Goal: Task Accomplishment & Management: Use online tool/utility

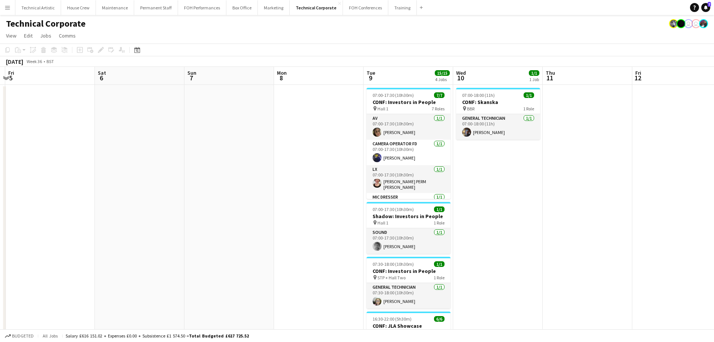
drag, startPoint x: 464, startPoint y: 167, endPoint x: 141, endPoint y: 132, distance: 325.1
click at [141, 132] on app-calendar-viewport "Mon 1 Tue 2 Wed 3 3/3 1 Job Thu 4 Fri 5 Sat 6 Sun 7 Mon 8 Tue 9 15/15 4 Jobs We…" at bounding box center [357, 259] width 714 height 385
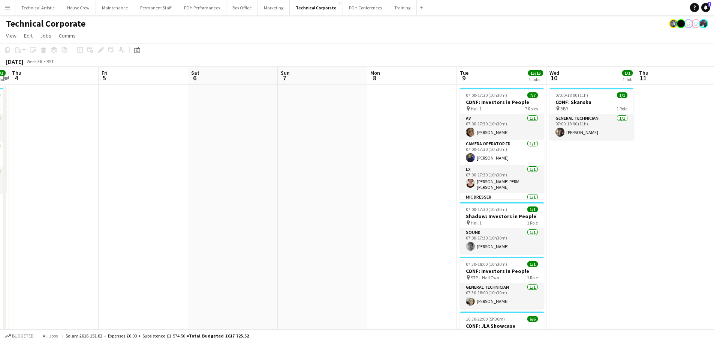
drag, startPoint x: 289, startPoint y: 148, endPoint x: 205, endPoint y: 149, distance: 84.0
click at [205, 149] on app-calendar-viewport "Mon 1 Tue 2 Wed 3 3/3 1 Job Thu 4 Fri 5 Sat 6 Sun 7 Mon 8 Tue 9 15/15 4 Jobs We…" at bounding box center [357, 259] width 714 height 385
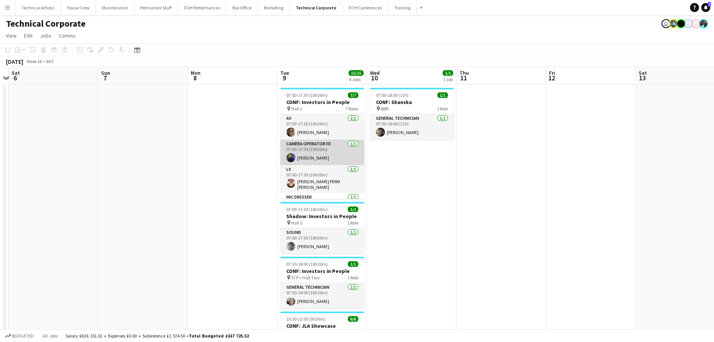
click at [341, 160] on app-card-role "Camera Operator FD 1/1 07:00-17:30 (10h30m) Christopher Miller" at bounding box center [322, 151] width 84 height 25
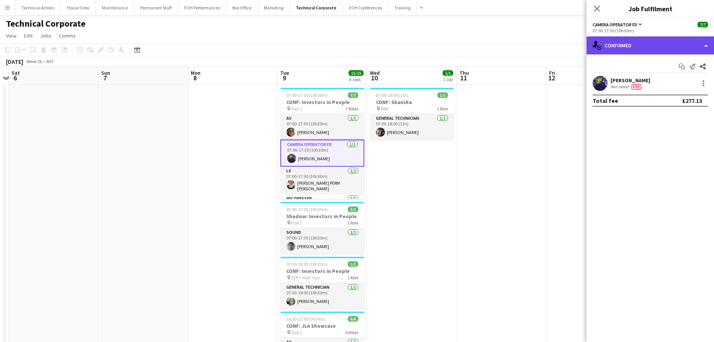
click at [629, 40] on div "single-neutral-actions-check-2 Confirmed" at bounding box center [650, 45] width 127 height 18
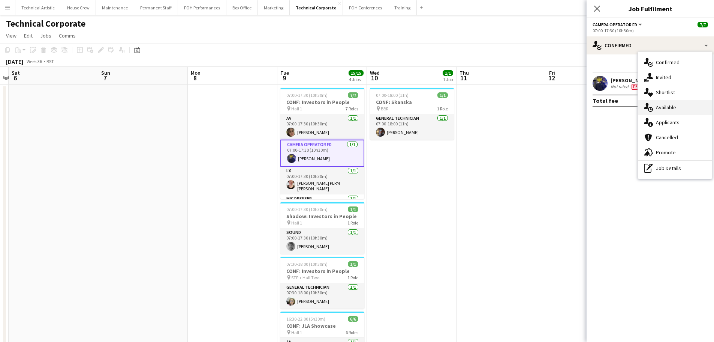
click at [674, 102] on div "single-neutral-actions-upload Available" at bounding box center [675, 107] width 74 height 15
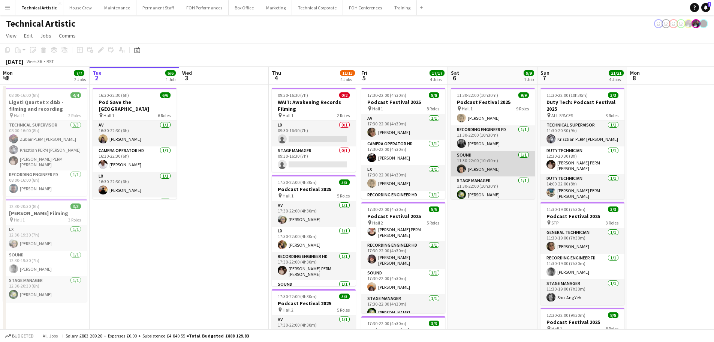
scroll to position [145, 0]
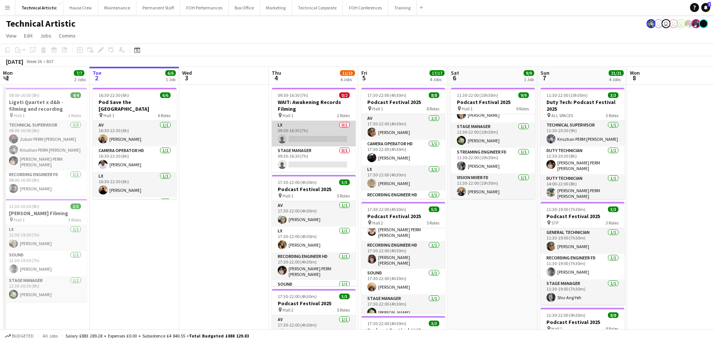
click at [316, 137] on app-card-role "LX 0/1 09:30-16:30 (7h) single-neutral-actions" at bounding box center [314, 133] width 84 height 25
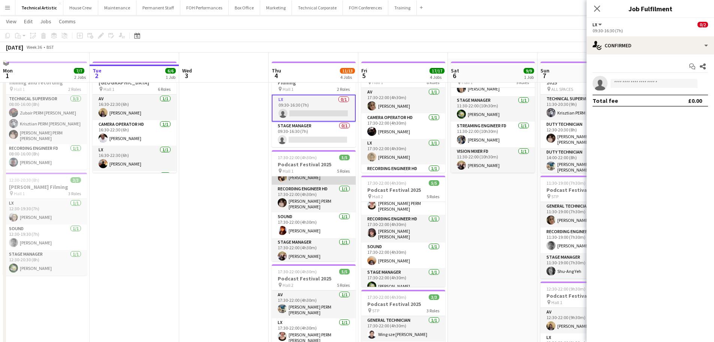
scroll to position [37, 0]
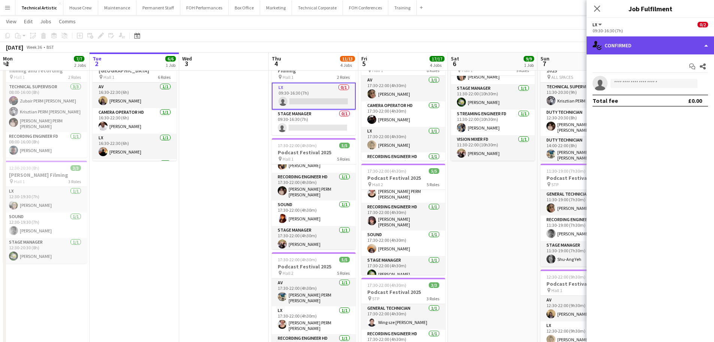
click at [656, 50] on div "single-neutral-actions-check-2 Confirmed" at bounding box center [650, 45] width 127 height 18
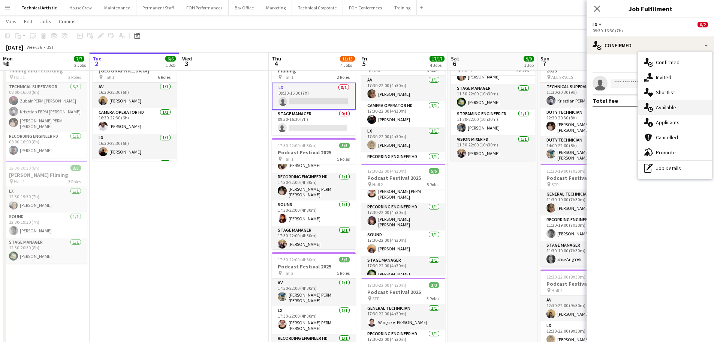
click at [655, 114] on div "single-neutral-actions-upload Available" at bounding box center [675, 107] width 74 height 15
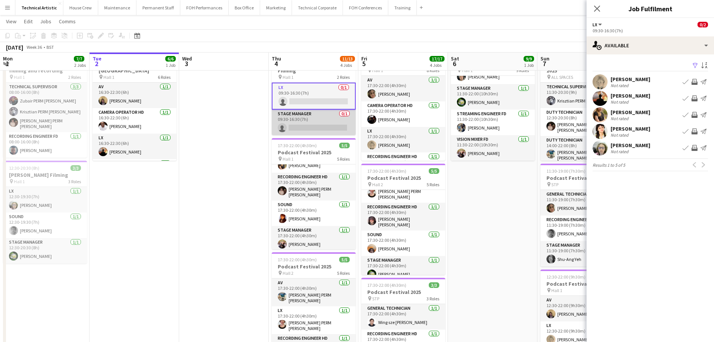
click at [316, 119] on app-card-role "Stage Manager 0/1 09:30-16:30 (7h) single-neutral-actions" at bounding box center [314, 121] width 84 height 25
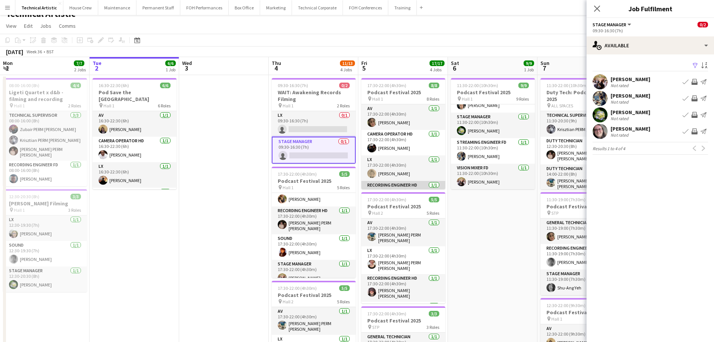
scroll to position [0, 0]
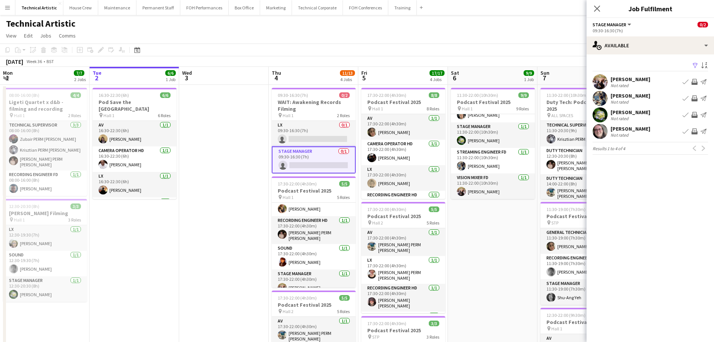
click at [286, 45] on app-toolbar "Copy Paste Paste Ctrl+V Paste with crew Ctrl+Shift+V Paste linked Job Delete Gr…" at bounding box center [357, 49] width 714 height 13
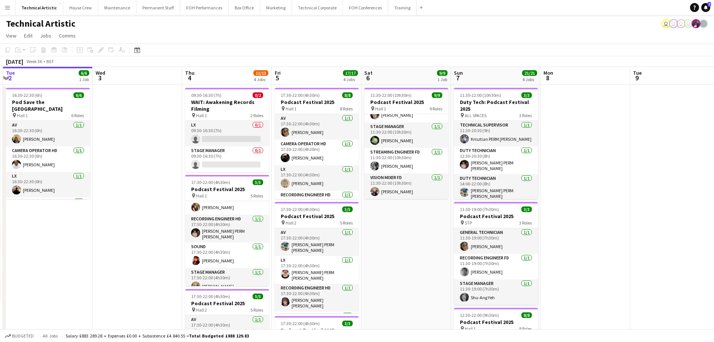
drag, startPoint x: 390, startPoint y: 156, endPoint x: 237, endPoint y: 124, distance: 156.7
click at [181, 122] on app-calendar-viewport "Sat 30 Sun 31 Mon 1 7/7 2 Jobs Tue 2 6/6 1 Job Wed 3 Thu 4 11/13 4 Jobs Fri 5 1…" at bounding box center [357, 310] width 714 height 487
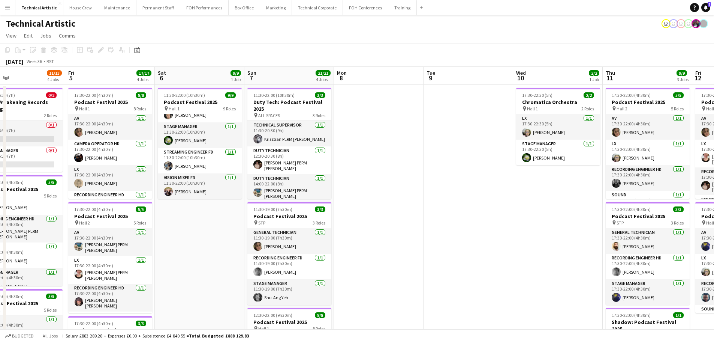
scroll to position [0, 209]
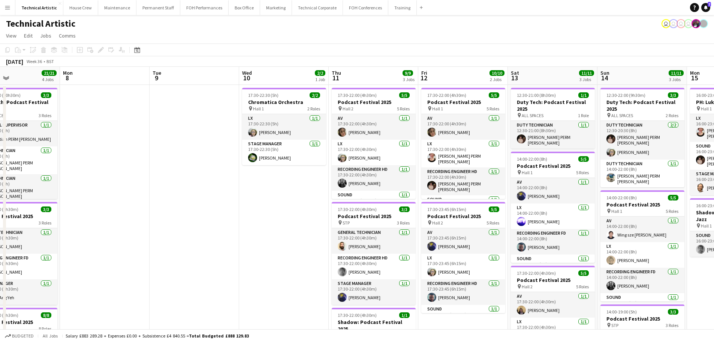
drag, startPoint x: 522, startPoint y: 169, endPoint x: 247, endPoint y: 170, distance: 274.1
click at [247, 170] on app-calendar-viewport "Fri 5 17/17 4 Jobs Sat 6 9/9 1 Job Sun 7 21/21 4 Jobs Mon 8 Tue 9 Wed 10 2/2 1 …" at bounding box center [357, 310] width 714 height 487
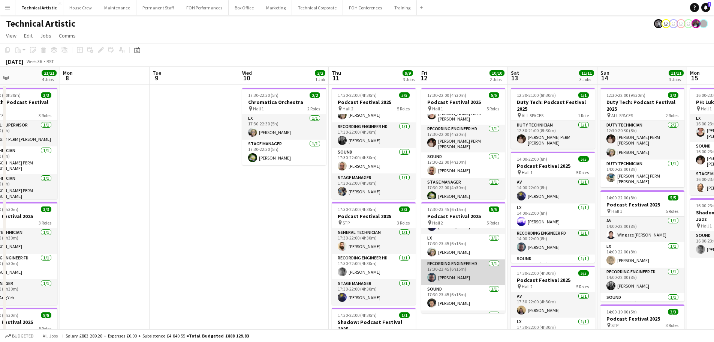
scroll to position [0, 0]
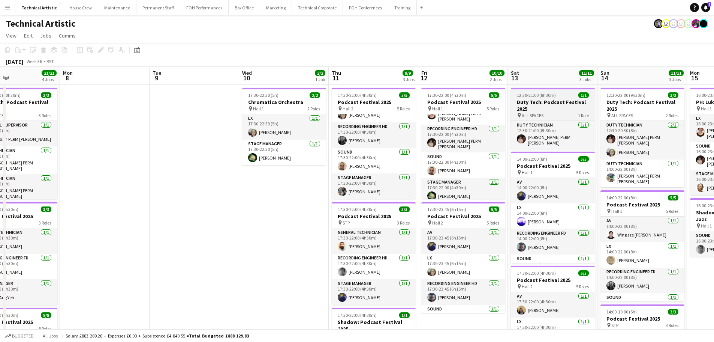
click at [570, 117] on div "pin ALL SPACES 1 Role" at bounding box center [553, 115] width 84 height 6
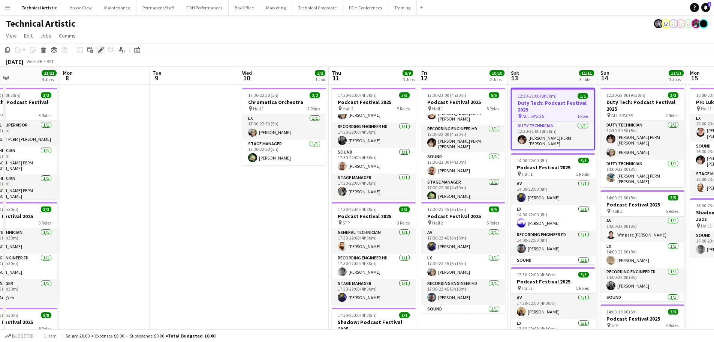
click at [97, 50] on div "Edit" at bounding box center [100, 49] width 9 height 9
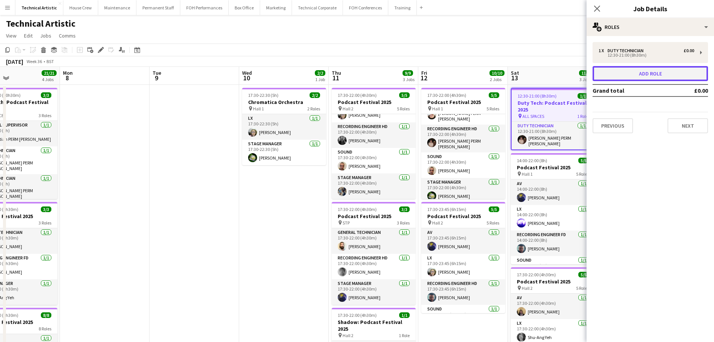
click at [657, 76] on button "Add role" at bounding box center [650, 73] width 115 height 15
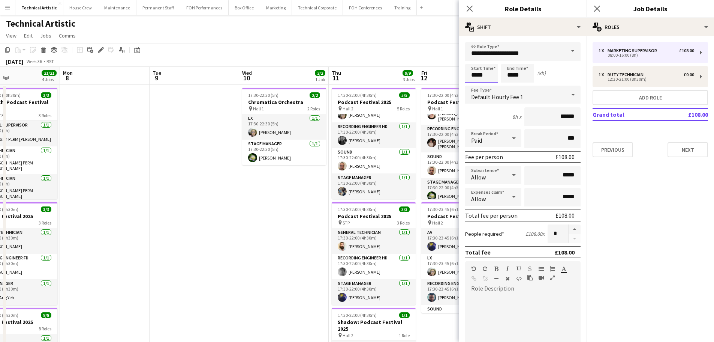
drag, startPoint x: 487, startPoint y: 73, endPoint x: 357, endPoint y: 78, distance: 129.5
click at [357, 78] on body "Menu Boards Boards Boards All jobs Status Workforce Workforce My Workforce Recr…" at bounding box center [357, 283] width 714 height 567
type input "*****"
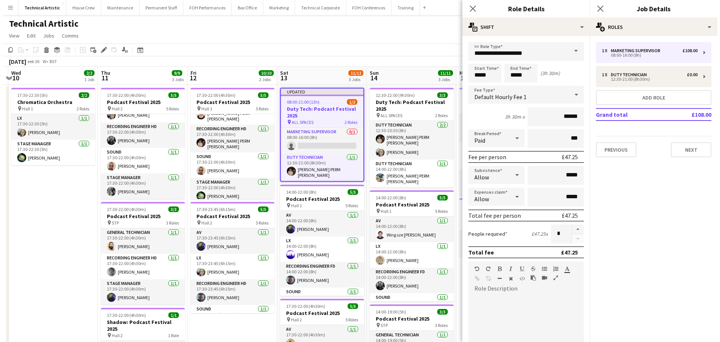
scroll to position [0, 265]
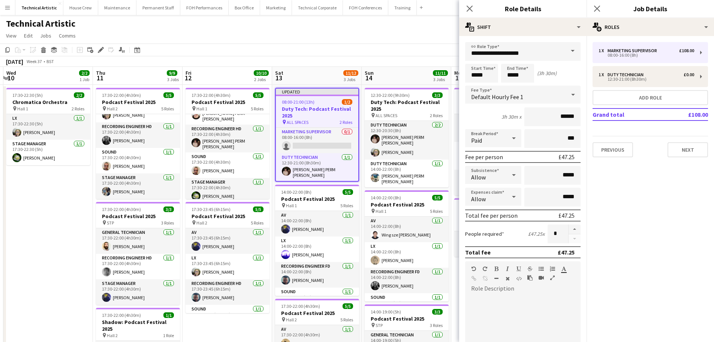
drag, startPoint x: 289, startPoint y: 241, endPoint x: 54, endPoint y: 205, distance: 238.7
click at [54, 205] on app-calendar-viewport "Sun 7 21/21 4 Jobs Mon 8 Tue 9 Wed 10 2/2 1 Job Thu 11 9/9 3 Jobs Fri 12 10/10 …" at bounding box center [357, 310] width 714 height 487
drag, startPoint x: 526, startPoint y: 75, endPoint x: 454, endPoint y: 68, distance: 72.4
click at [454, 68] on body "Menu Boards Boards Boards All jobs Status Workforce Workforce My Workforce Recr…" at bounding box center [357, 283] width 714 height 567
type input "*****"
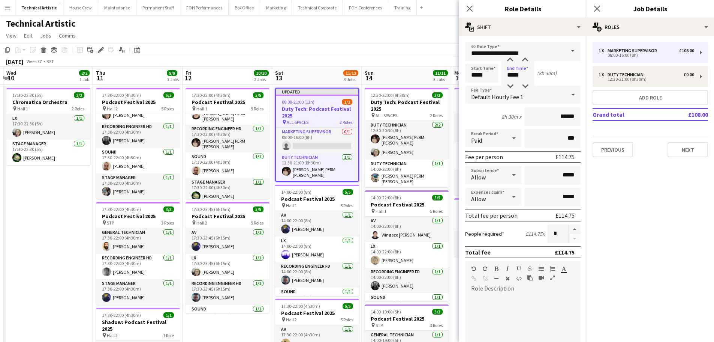
click at [538, 99] on div "Default Hourly Fee 1" at bounding box center [515, 94] width 100 height 18
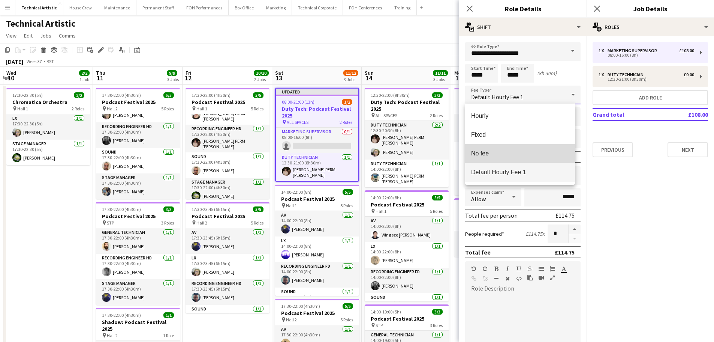
click at [492, 152] on span "No fee" at bounding box center [520, 153] width 98 height 7
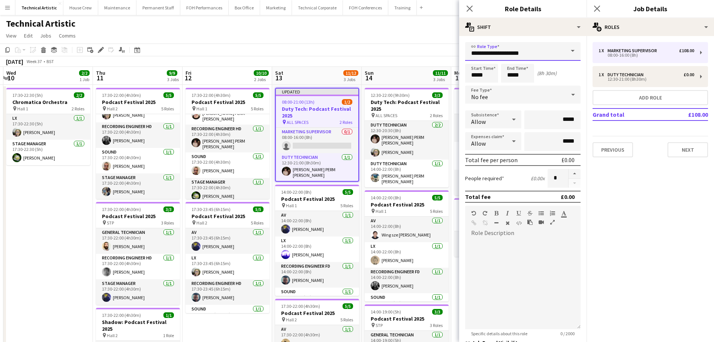
drag, startPoint x: 543, startPoint y: 52, endPoint x: 308, endPoint y: 52, distance: 235.1
click at [310, 52] on body "Menu Boards Boards Boards All jobs Status Workforce Workforce My Workforce Recr…" at bounding box center [357, 283] width 714 height 567
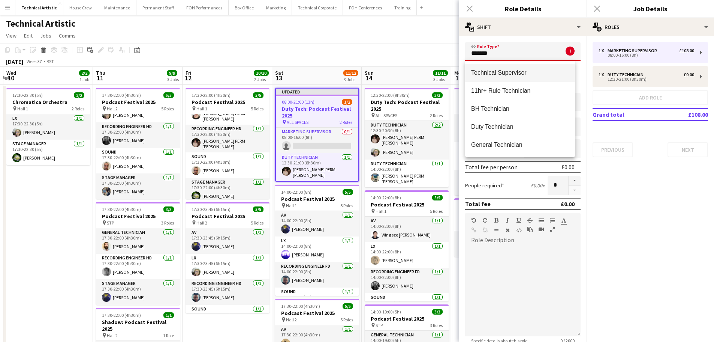
click at [519, 75] on span "Technical Supervisor" at bounding box center [520, 72] width 98 height 7
type input "**********"
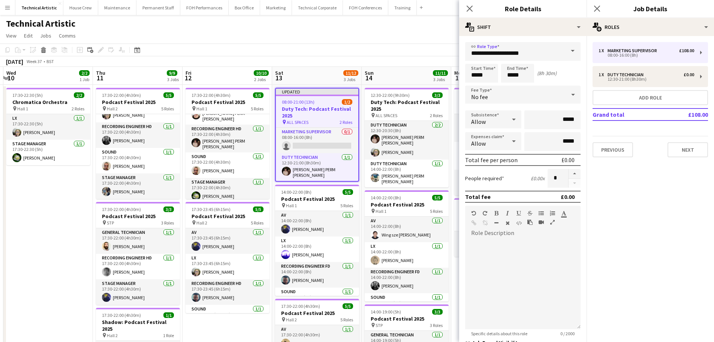
click at [345, 46] on app-toolbar "Copy Paste Paste Ctrl+V Paste with crew Ctrl+Shift+V Paste linked Job Delete Gr…" at bounding box center [357, 49] width 714 height 13
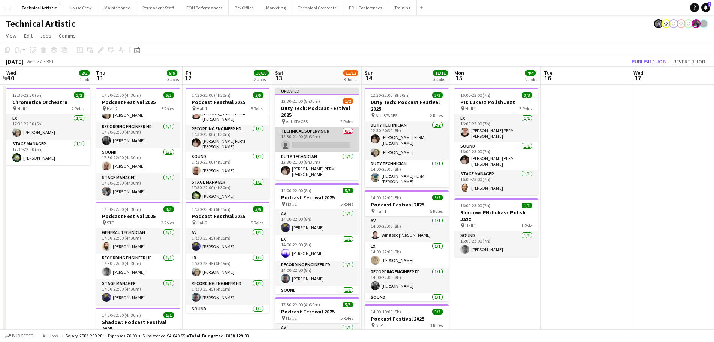
click at [318, 142] on app-card-role "Technical Supervisor 0/1 12:30-21:00 (8h30m) single-neutral-actions" at bounding box center [317, 139] width 84 height 25
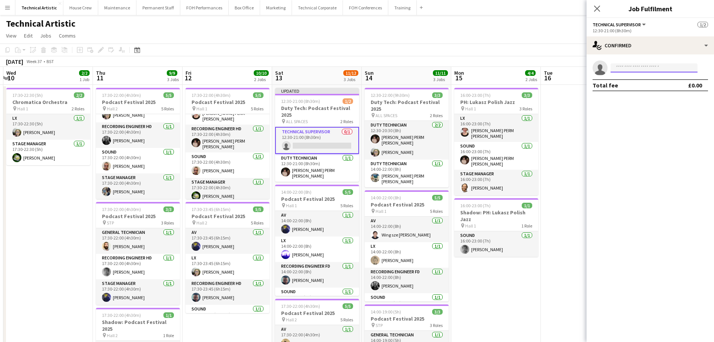
click at [637, 66] on input at bounding box center [654, 67] width 87 height 9
type input "******"
click at [641, 83] on span "zubair.dhalla@gmail.com" at bounding box center [654, 85] width 75 height 6
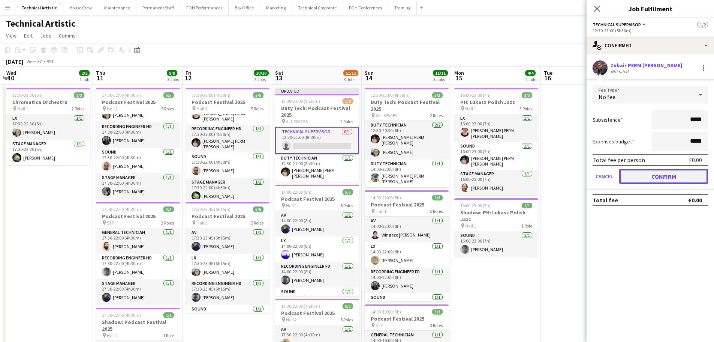
click at [663, 171] on button "Confirm" at bounding box center [663, 176] width 89 height 15
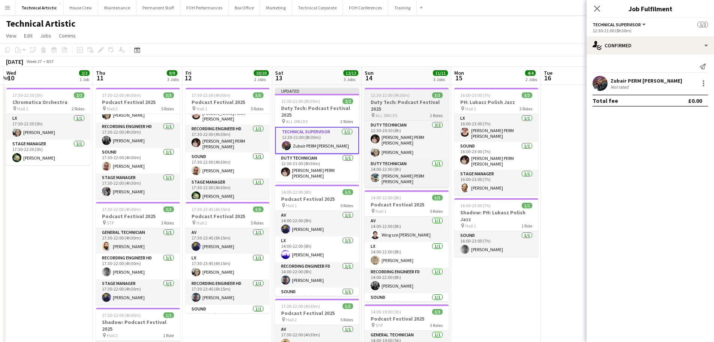
click at [396, 101] on h3 "Duty Tech: Podcast Festival 2025" at bounding box center [407, 105] width 84 height 13
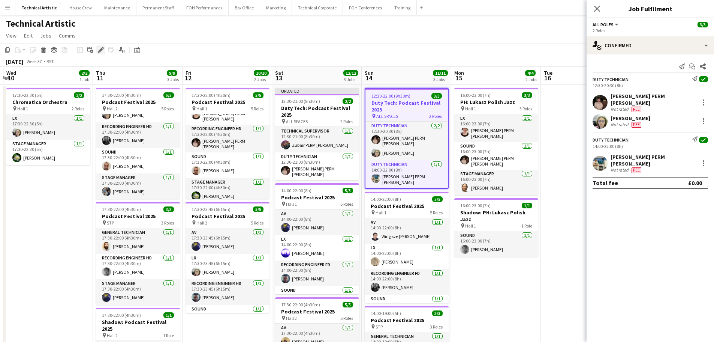
click at [98, 47] on icon "Edit" at bounding box center [101, 50] width 6 height 6
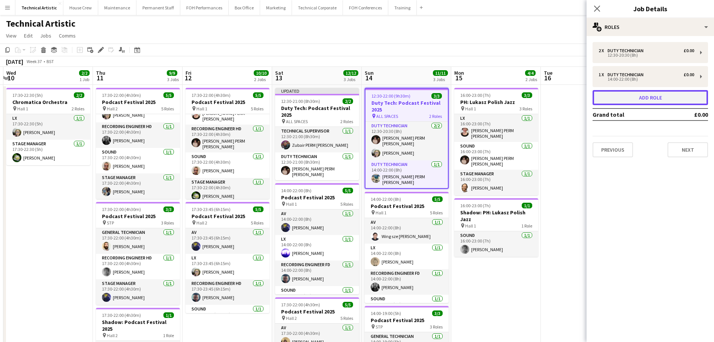
click at [661, 99] on button "Add role" at bounding box center [650, 97] width 115 height 15
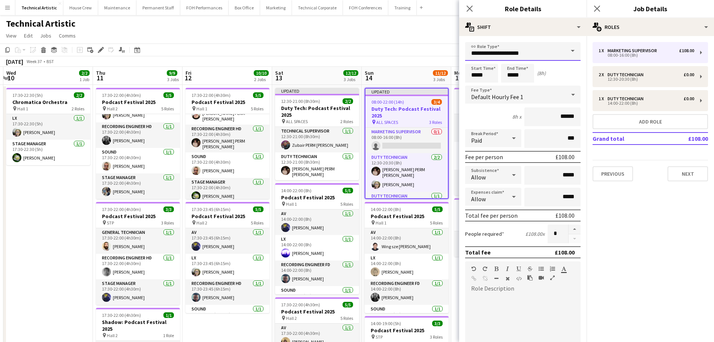
drag, startPoint x: 531, startPoint y: 52, endPoint x: 327, endPoint y: 36, distance: 204.6
click at [334, 36] on body "Menu Boards Boards Boards All jobs Status Workforce Workforce My Workforce Recr…" at bounding box center [357, 283] width 714 height 567
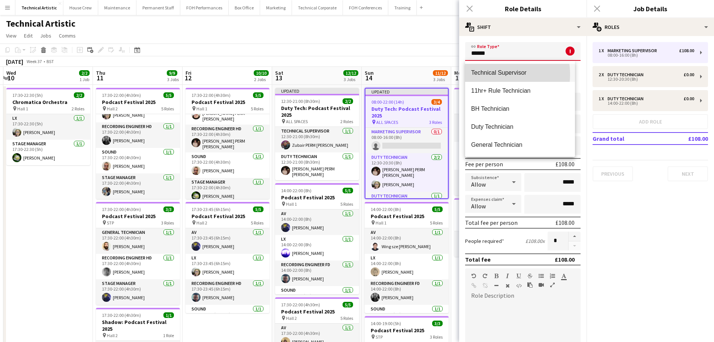
click at [492, 74] on span "Technical Supervisor" at bounding box center [520, 72] width 98 height 7
type input "**********"
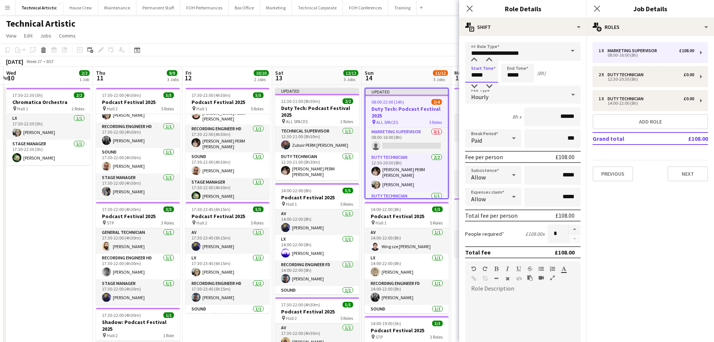
drag, startPoint x: 492, startPoint y: 77, endPoint x: 367, endPoint y: 68, distance: 125.2
click at [367, 68] on body "Menu Boards Boards Boards All jobs Status Workforce Workforce My Workforce Recr…" at bounding box center [357, 283] width 714 height 567
type input "*****"
click at [516, 97] on div "Hourly" at bounding box center [515, 94] width 100 height 18
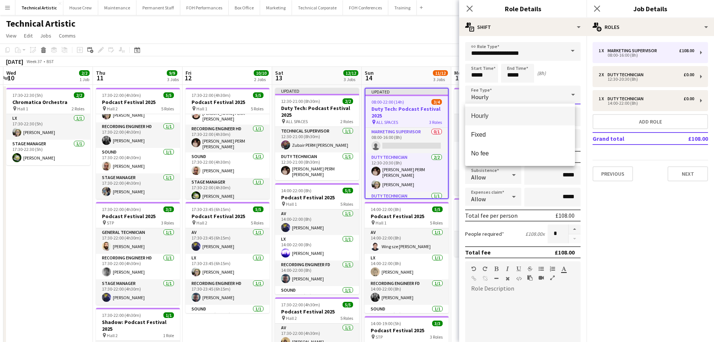
drag, startPoint x: 493, startPoint y: 137, endPoint x: 498, endPoint y: 183, distance: 46.4
click at [498, 183] on div "Hourly Fixed No fee" at bounding box center [357, 171] width 714 height 342
click at [495, 154] on span "No fee" at bounding box center [520, 153] width 98 height 7
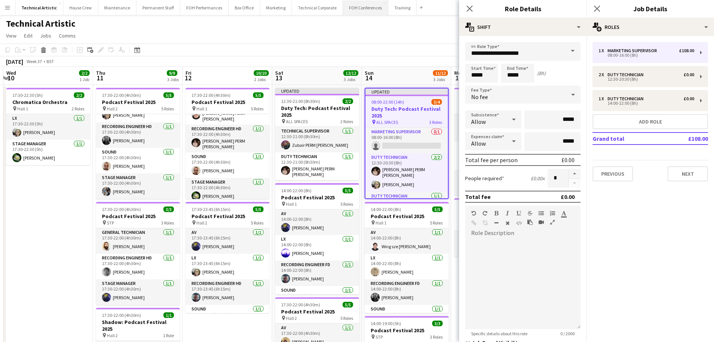
click at [362, 14] on button "FOH Conferences Close" at bounding box center [365, 7] width 45 height 15
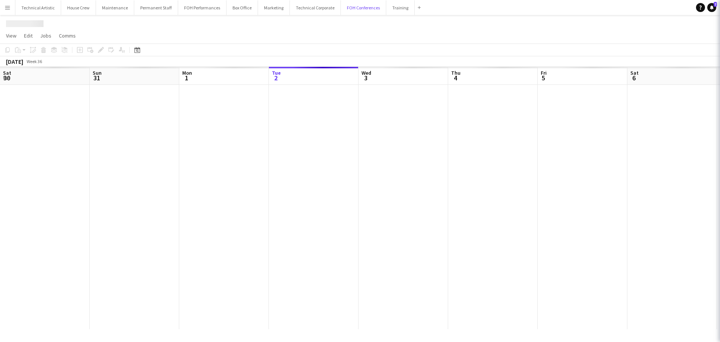
scroll to position [0, 179]
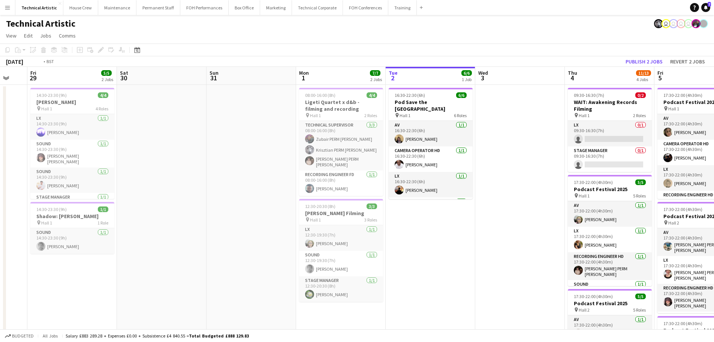
drag, startPoint x: 246, startPoint y: 156, endPoint x: 141, endPoint y: 126, distance: 109.9
click at [141, 126] on app-calendar-viewport "Tue 26 6/6 3 Jobs Wed 27 Thu 28 Fri 29 5/5 2 Jobs Sat 30 Sun 31 Mon 1 7/7 2 Job…" at bounding box center [357, 310] width 714 height 487
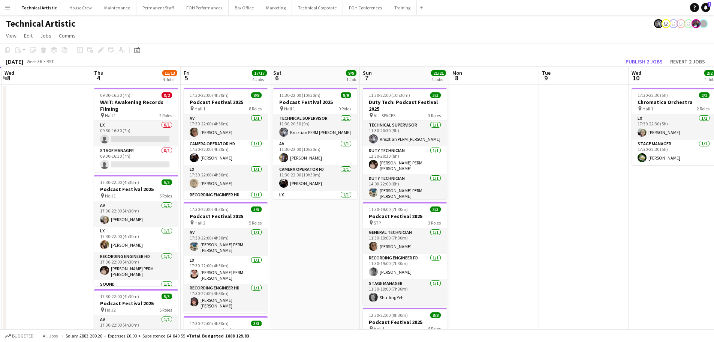
drag, startPoint x: 486, startPoint y: 174, endPoint x: 217, endPoint y: 174, distance: 268.1
click at [217, 174] on app-calendar-viewport "Sun 31 Mon 1 7/7 2 Jobs Tue 2 6/6 1 Job Wed 3 Thu 4 11/13 4 Jobs Fri 5 17/17 4 …" at bounding box center [357, 310] width 714 height 487
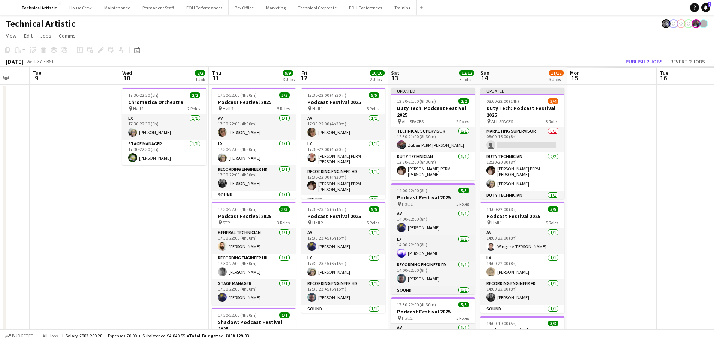
drag, startPoint x: 304, startPoint y: 192, endPoint x: 445, endPoint y: 190, distance: 140.6
click at [304, 192] on app-calendar-viewport "Sat 6 9/9 1 Job Sun 7 21/21 4 Jobs Mon 8 Tue 9 Wed 10 2/2 1 Job Thu 11 9/9 3 Jo…" at bounding box center [357, 310] width 714 height 487
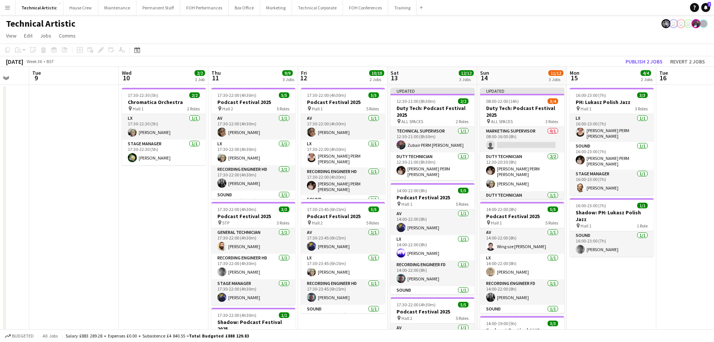
scroll to position [0, 294]
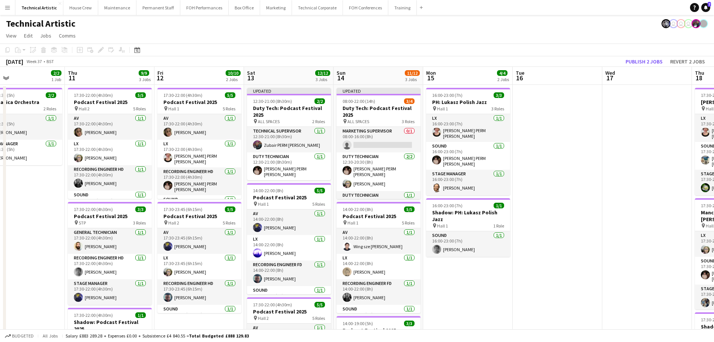
drag, startPoint x: 561, startPoint y: 190, endPoint x: 432, endPoint y: 190, distance: 128.6
click at [432, 190] on app-calendar-viewport "Sun 7 21/21 4 Jobs Mon 8 Tue 9 Wed 10 2/2 1 Job Thu 11 9/9 3 Jobs Fri 12 10/10 …" at bounding box center [357, 310] width 714 height 487
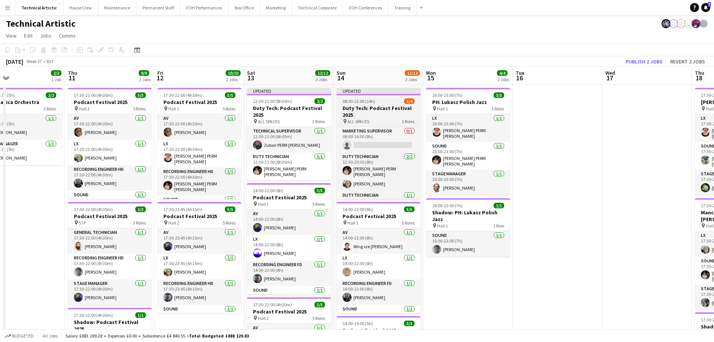
click at [384, 107] on h3 "Duty Tech: Podcast Festival 2025" at bounding box center [379, 111] width 84 height 13
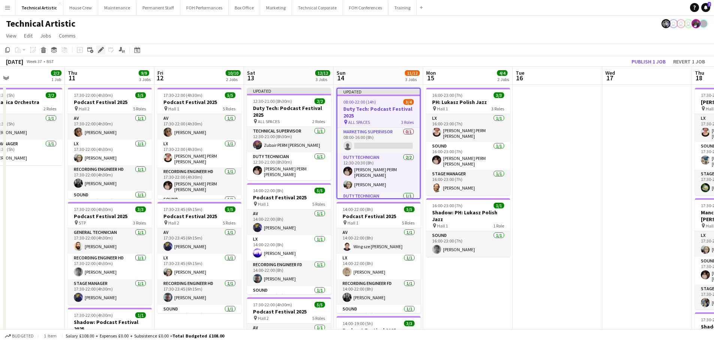
click at [103, 51] on icon "Edit" at bounding box center [101, 50] width 6 height 6
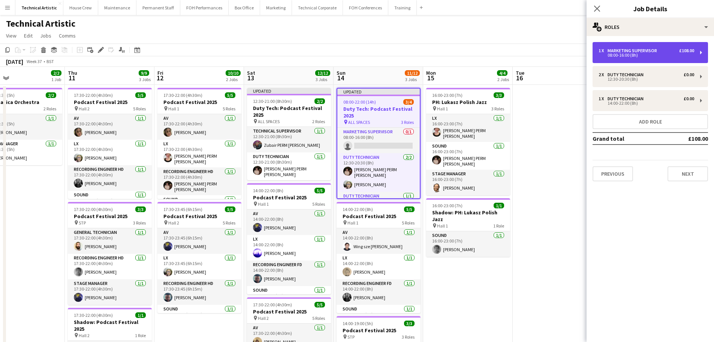
click at [652, 57] on div "1 x Marketing Supervisor £108.00 08:00-16:00 (8h)" at bounding box center [650, 52] width 115 height 21
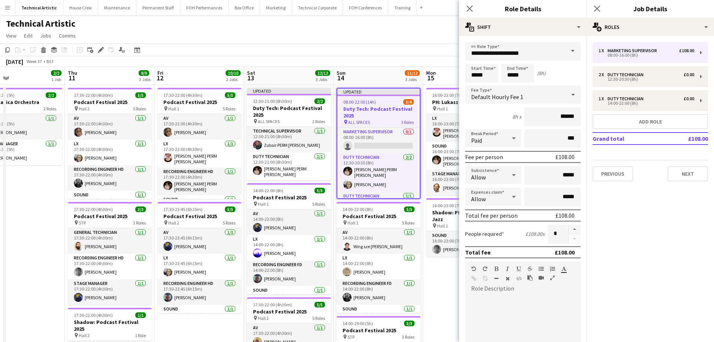
click at [565, 51] on span at bounding box center [573, 51] width 16 height 18
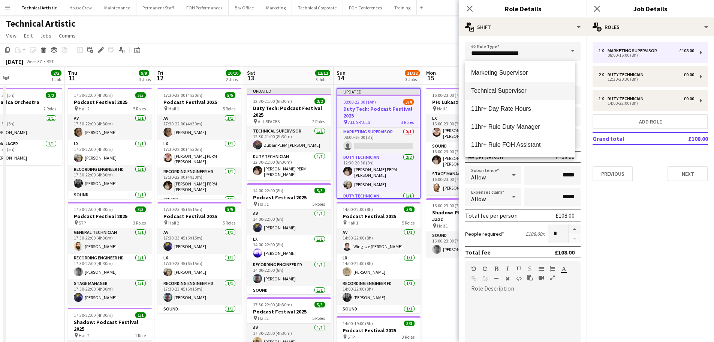
click at [526, 94] on span "Technical Supervisor" at bounding box center [520, 90] width 98 height 7
type input "**********"
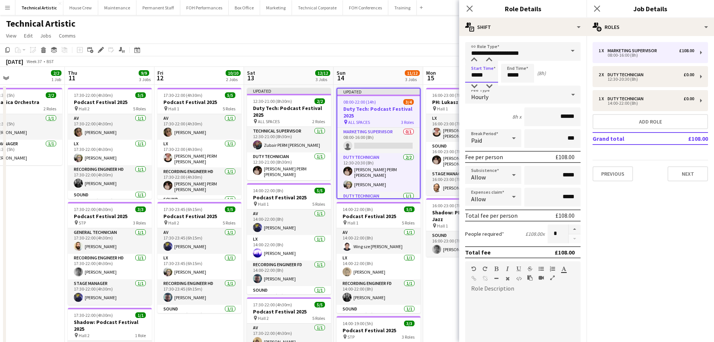
drag, startPoint x: 487, startPoint y: 75, endPoint x: 444, endPoint y: 73, distance: 42.8
click at [444, 73] on body "Menu Boards Boards Boards All jobs Status Workforce Workforce My Workforce Recr…" at bounding box center [357, 283] width 714 height 567
type input "*****"
click at [411, 47] on app-toolbar "Copy Paste Paste Ctrl+V Paste with crew Ctrl+Shift+V Paste linked Job Delete Gr…" at bounding box center [357, 49] width 714 height 13
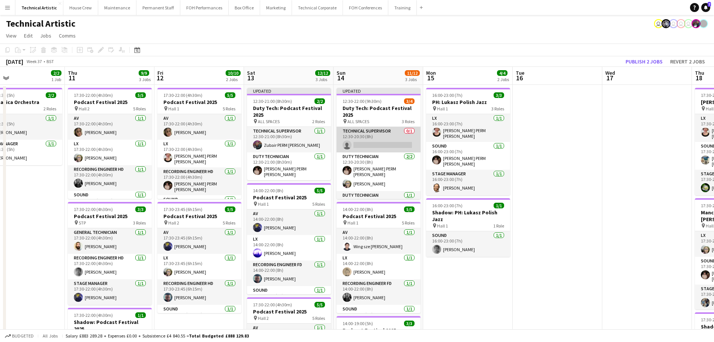
click at [371, 141] on app-card-role "Technical Supervisor 0/1 12:30-20:30 (8h) single-neutral-actions" at bounding box center [379, 139] width 84 height 25
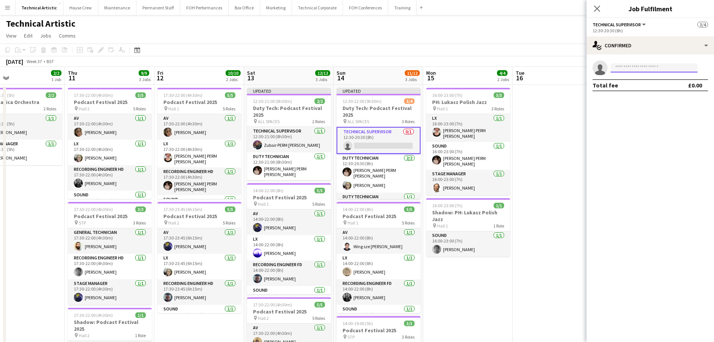
click at [634, 67] on input at bounding box center [654, 67] width 87 height 9
type input "***"
click at [640, 85] on span "zubair.dhalla@gmail.com" at bounding box center [654, 85] width 75 height 6
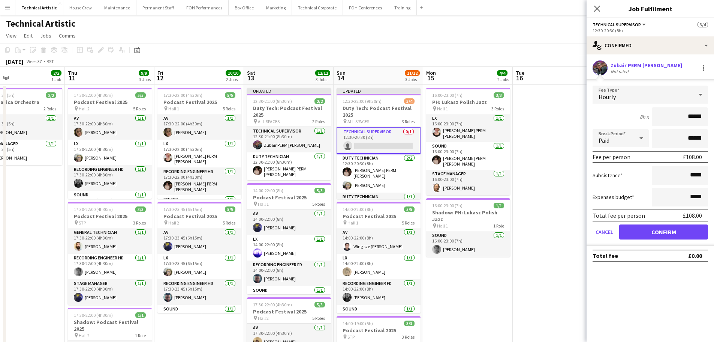
click at [644, 36] on app-options-switcher "Technical Supervisor All roles Technical Supervisor 3/4 12:30-20:30 (8h)" at bounding box center [650, 27] width 127 height 18
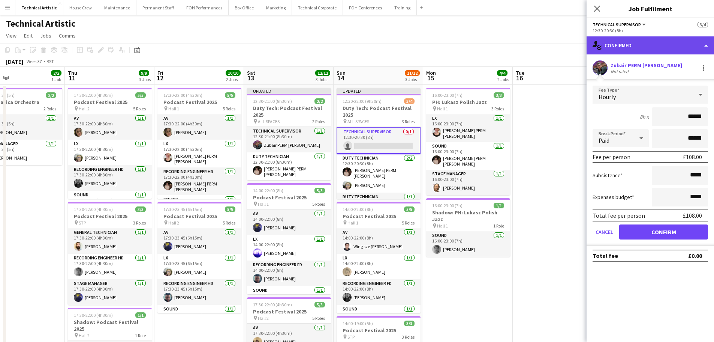
click at [645, 41] on div "single-neutral-actions-check-2 Confirmed" at bounding box center [650, 45] width 127 height 18
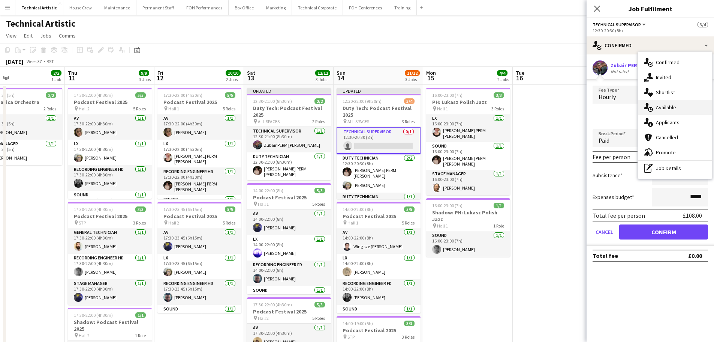
click at [665, 102] on div "single-neutral-actions-upload Available" at bounding box center [675, 107] width 74 height 15
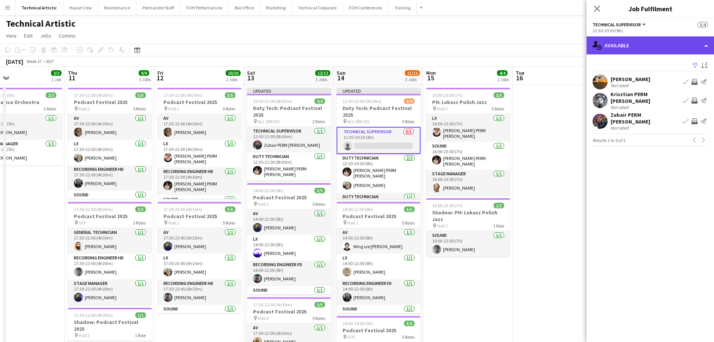
click at [653, 49] on div "single-neutral-actions-upload Available" at bounding box center [650, 45] width 127 height 18
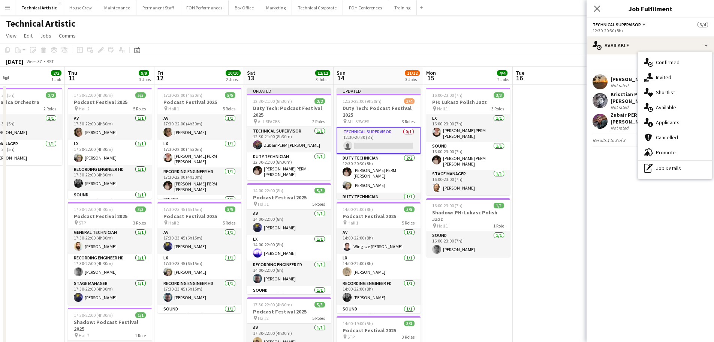
click at [383, 114] on h3 "Duty Tech: Podcast Festival 2025" at bounding box center [379, 111] width 84 height 13
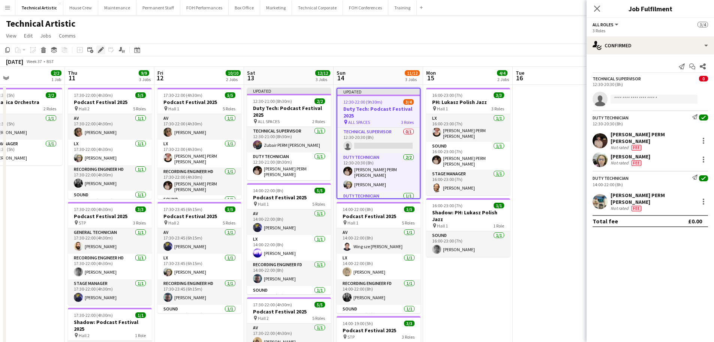
click at [100, 49] on icon "Edit" at bounding box center [101, 50] width 6 height 6
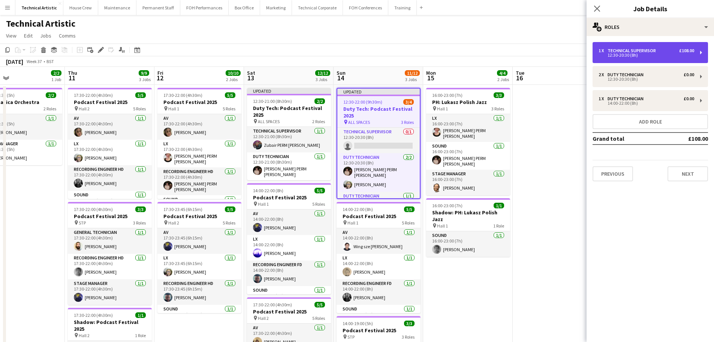
click at [640, 56] on div "12:30-20:30 (8h)" at bounding box center [647, 55] width 96 height 4
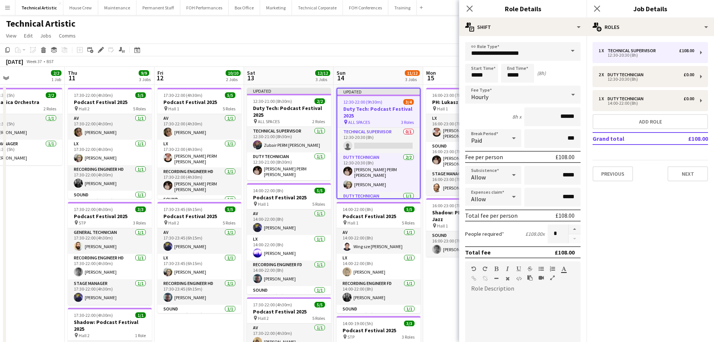
click at [526, 97] on div "Hourly" at bounding box center [515, 94] width 100 height 18
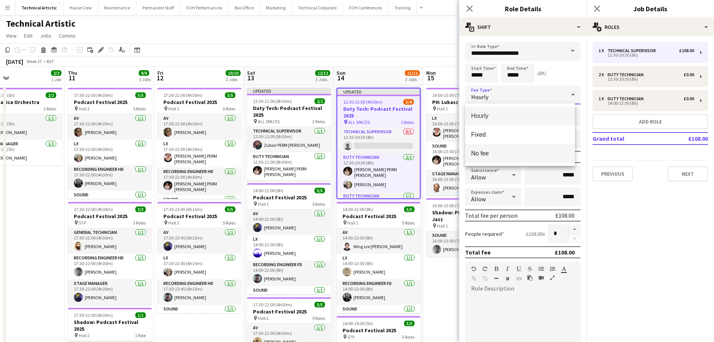
click at [490, 150] on span "No fee" at bounding box center [520, 153] width 98 height 7
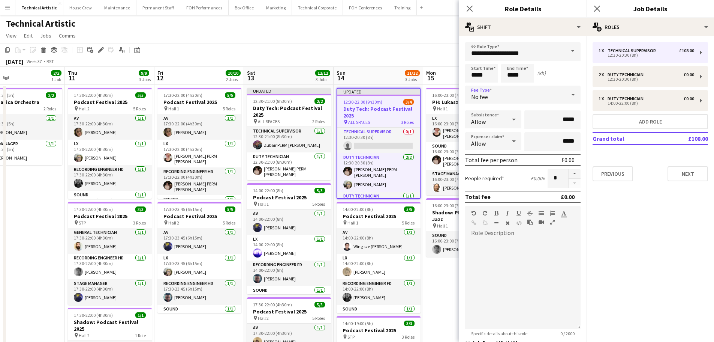
click at [372, 57] on div "September 2025 Week 37 • BST Publish 1 job Revert 1 job" at bounding box center [357, 61] width 714 height 10
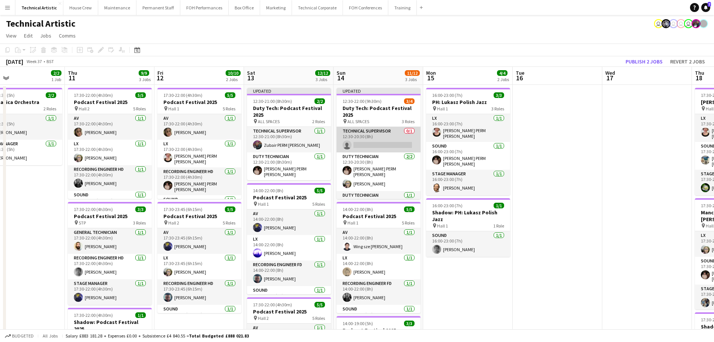
click at [376, 138] on app-card-role "Technical Supervisor 0/1 12:30-20:30 (8h) single-neutral-actions" at bounding box center [379, 139] width 84 height 25
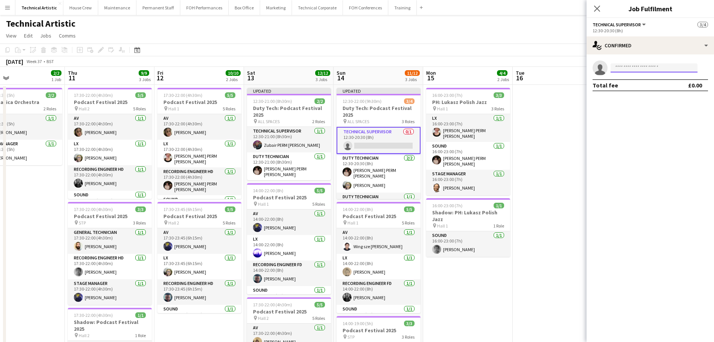
click at [630, 69] on input at bounding box center [654, 67] width 87 height 9
type input "******"
click at [640, 79] on span "Zubair PERM Dhalla" at bounding box center [643, 78] width 52 height 6
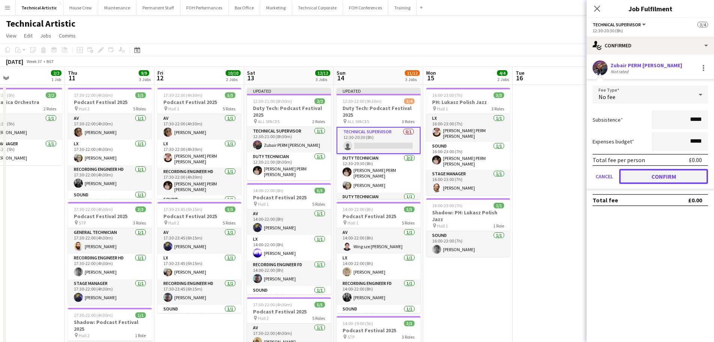
click at [663, 177] on button "Confirm" at bounding box center [663, 176] width 89 height 15
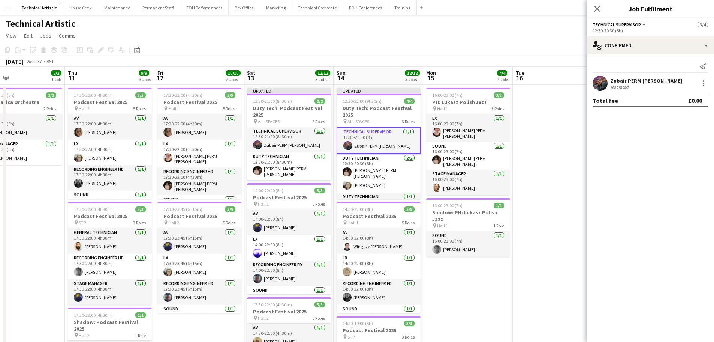
click at [491, 40] on app-page-menu "View Day view expanded Day view collapsed Month view Date picker Jump to today …" at bounding box center [357, 36] width 714 height 14
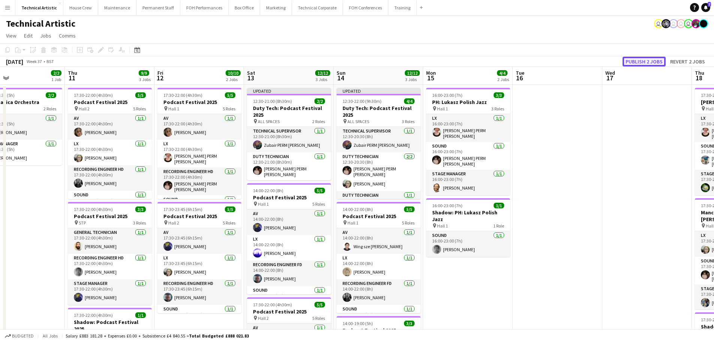
click at [661, 63] on button "Publish 2 jobs" at bounding box center [644, 62] width 43 height 10
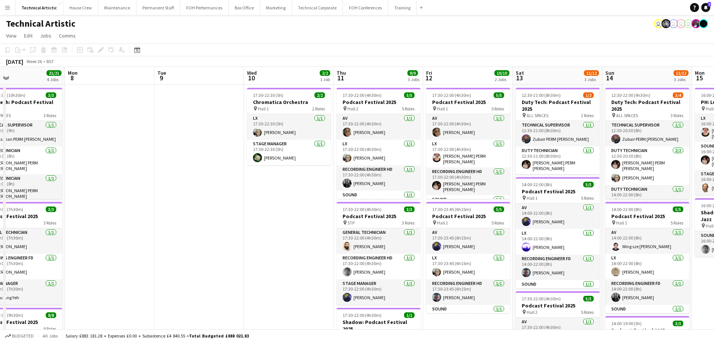
drag, startPoint x: 207, startPoint y: 175, endPoint x: 437, endPoint y: 142, distance: 232.9
click at [437, 142] on app-calendar-viewport "Thu 4 11/13 4 Jobs Fri 5 17/17 4 Jobs Sat 6 9/9 1 Job Sun 7 21/21 4 Jobs Mon 8 …" at bounding box center [357, 310] width 714 height 487
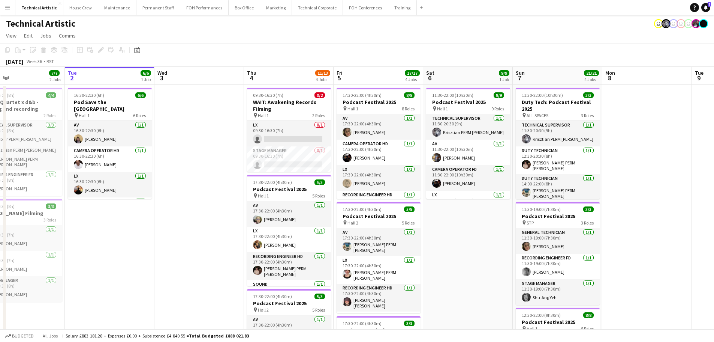
drag, startPoint x: 139, startPoint y: 190, endPoint x: 598, endPoint y: 151, distance: 460.6
click at [598, 151] on app-calendar-viewport "Sat 30 Sun 31 Mon 1 7/7 2 Jobs Tue 2 6/6 1 Job Wed 3 Thu 4 11/13 4 Jobs Fri 5 1…" at bounding box center [357, 310] width 714 height 487
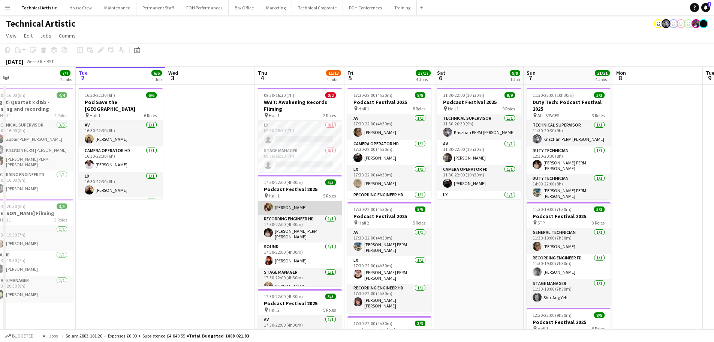
scroll to position [43, 0]
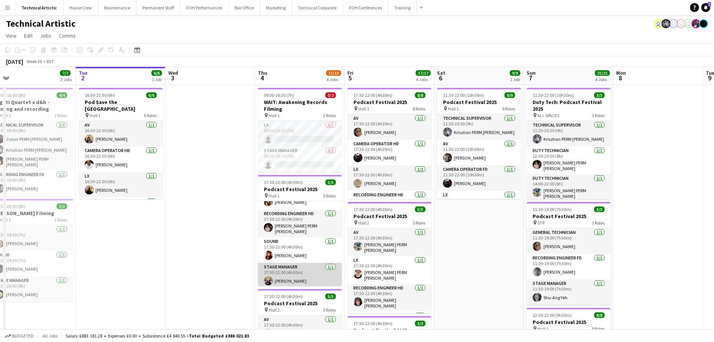
click at [310, 268] on app-card-role "Stage Manager 1/1 17:30-22:00 (4h30m) Holly Cassidy" at bounding box center [300, 274] width 84 height 25
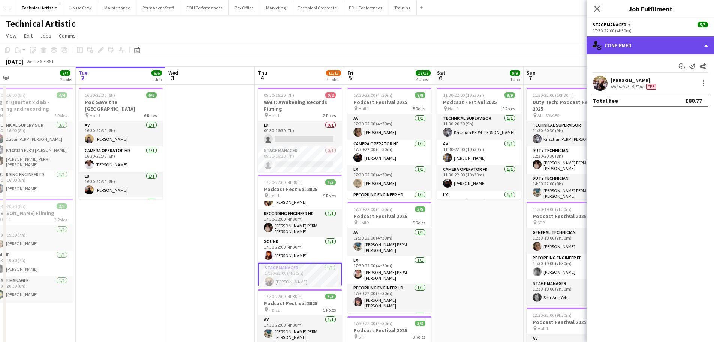
click at [641, 47] on div "single-neutral-actions-check-2 Confirmed" at bounding box center [650, 45] width 127 height 18
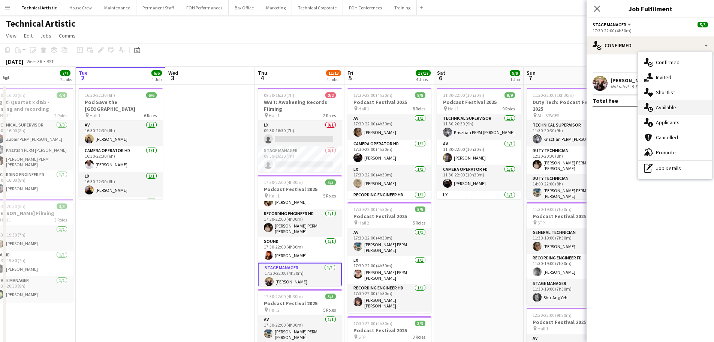
click at [671, 109] on span "Available" at bounding box center [666, 107] width 20 height 7
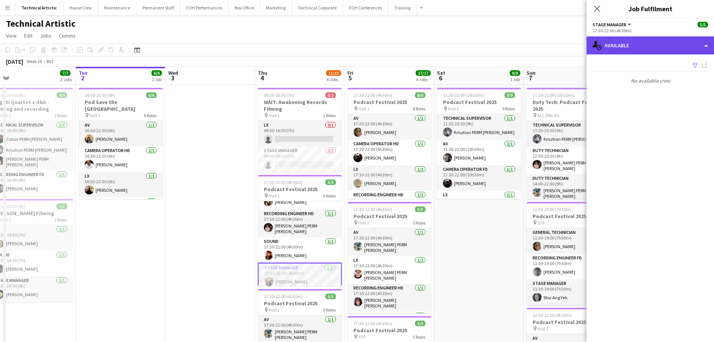
click at [648, 47] on div "single-neutral-actions-upload Available" at bounding box center [650, 45] width 127 height 18
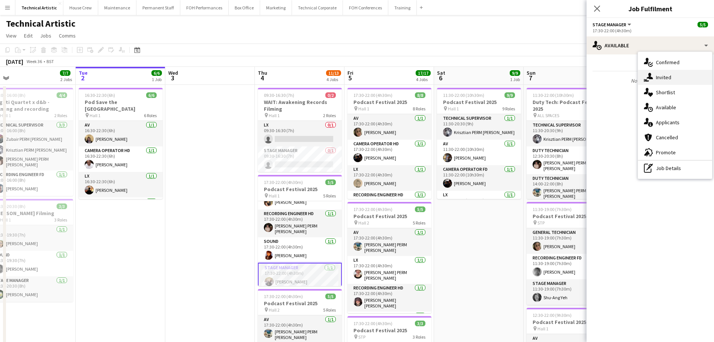
click at [658, 73] on div "single-neutral-actions-share-1 Invited" at bounding box center [675, 77] width 74 height 15
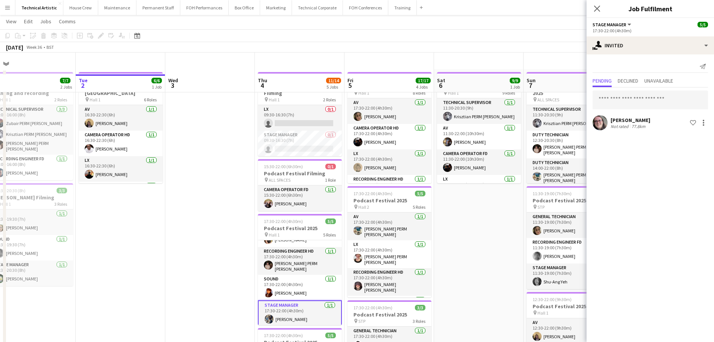
scroll to position [0, 0]
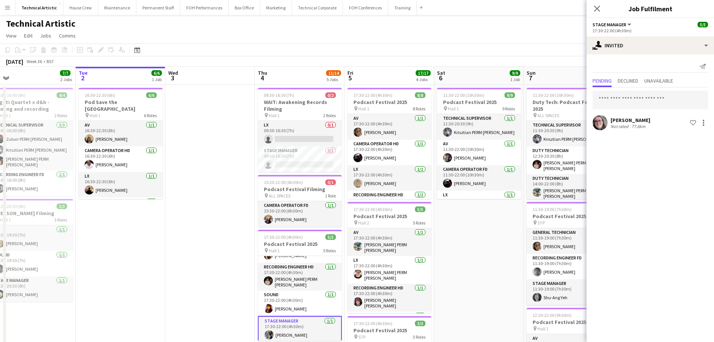
click at [422, 47] on app-toolbar "Copy Paste Paste Ctrl+V Paste with crew Ctrl+Shift+V Paste linked Job Delete Gr…" at bounding box center [357, 49] width 714 height 13
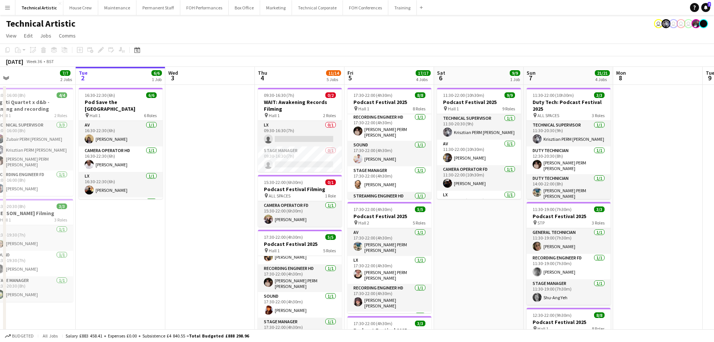
scroll to position [119, 0]
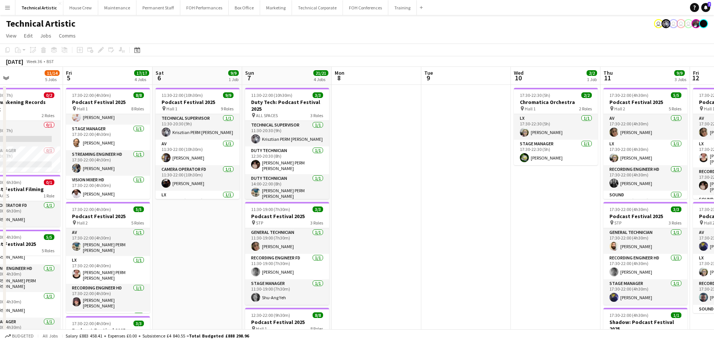
drag, startPoint x: 676, startPoint y: 204, endPoint x: 394, endPoint y: 160, distance: 285.3
click at [394, 160] on app-calendar-viewport "Tue 2 6/6 1 Job Wed 3 Thu 4 11/14 5 Jobs Fri 5 17/17 4 Jobs Sat 6 9/9 1 Job Sun…" at bounding box center [357, 310] width 714 height 487
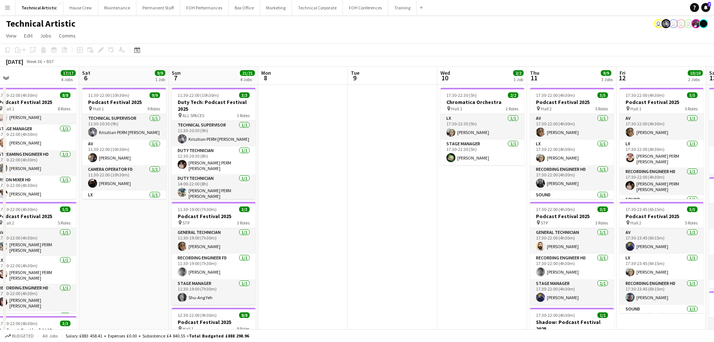
scroll to position [0, 298]
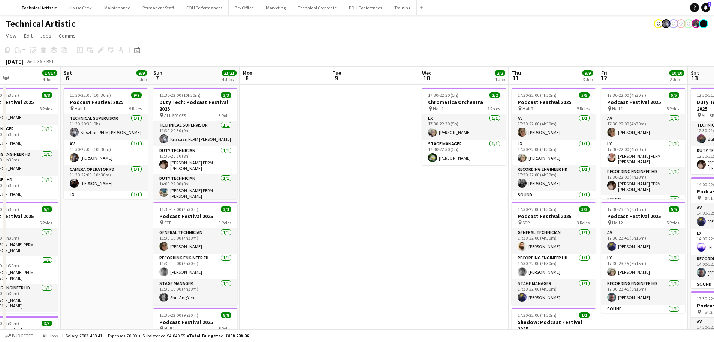
drag, startPoint x: 431, startPoint y: 186, endPoint x: 217, endPoint y: 156, distance: 215.8
click at [217, 156] on app-calendar-viewport "Tue 2 6/6 1 Job Wed 3 Thu 4 11/14 5 Jobs Fri 5 17/17 4 Jobs Sat 6 9/9 1 Job Sun…" at bounding box center [357, 310] width 714 height 487
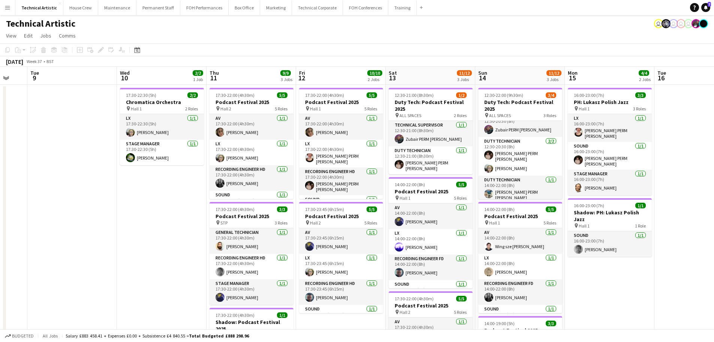
scroll to position [0, 247]
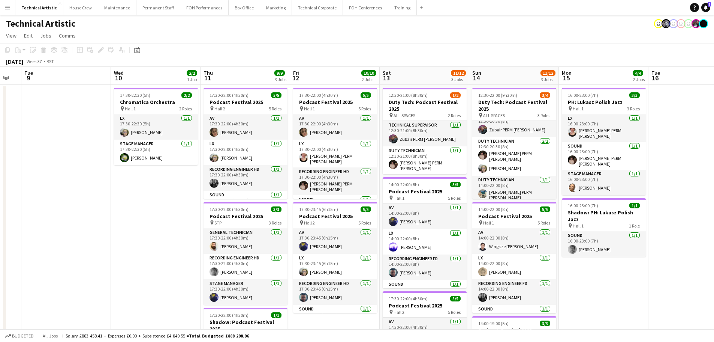
drag, startPoint x: 582, startPoint y: 187, endPoint x: 321, endPoint y: 184, distance: 261.8
click at [321, 184] on app-calendar-viewport "Sat 6 9/9 1 Job Sun 7 21/21 4 Jobs Mon 8 Tue 9 Wed 10 2/2 1 Job Thu 11 9/9 3 Jo…" at bounding box center [357, 310] width 714 height 487
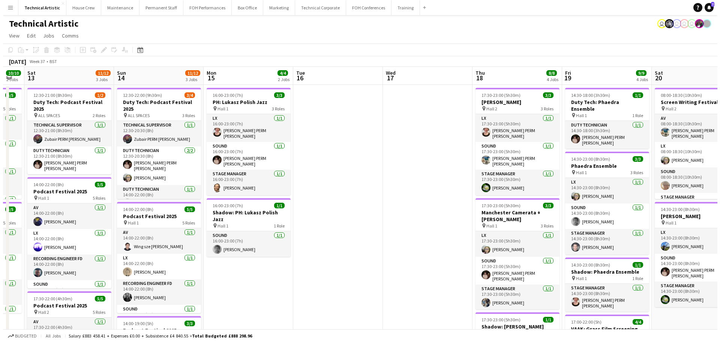
scroll to position [0, 243]
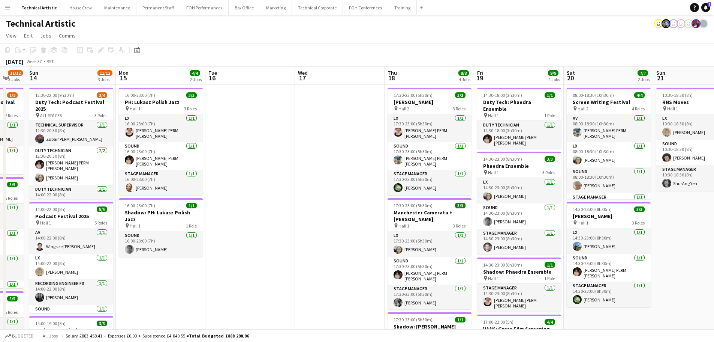
drag, startPoint x: 258, startPoint y: 182, endPoint x: 192, endPoint y: 182, distance: 66.0
click at [192, 182] on app-calendar-viewport "Thu 11 9/9 3 Jobs Fri 12 10/10 2 Jobs Sat 13 11/12 3 Jobs Sun 14 11/12 3 Jobs M…" at bounding box center [357, 310] width 714 height 487
click at [76, 6] on button "House Crew Close" at bounding box center [80, 7] width 35 height 15
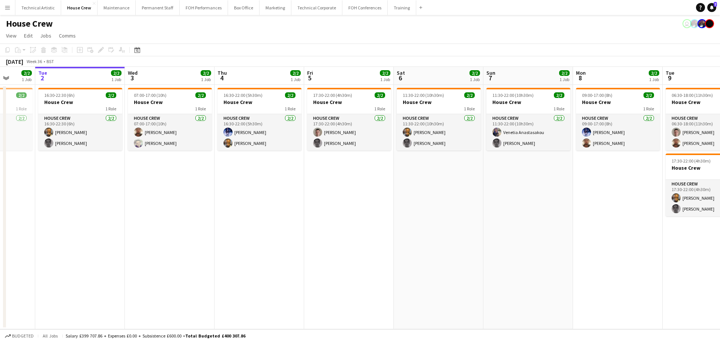
drag, startPoint x: 665, startPoint y: 221, endPoint x: 309, endPoint y: 179, distance: 358.7
click at [309, 179] on app-calendar-viewport "Sat 30 Sun 31 Mon 1 2/2 1 Job Tue 2 2/2 1 Job Wed 3 2/2 1 Job Thu 4 2/2 1 Job F…" at bounding box center [360, 198] width 720 height 262
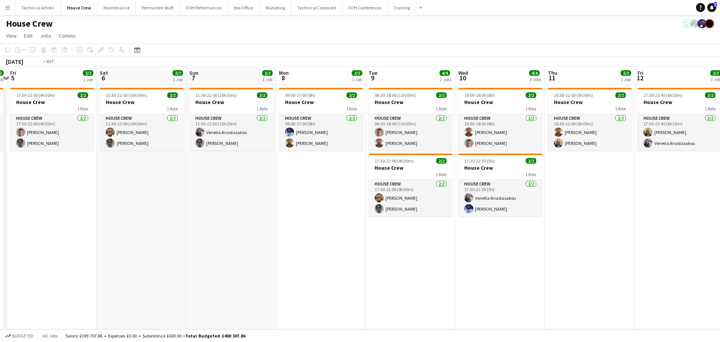
drag, startPoint x: 619, startPoint y: 197, endPoint x: 239, endPoint y: 177, distance: 380.8
click at [239, 177] on app-calendar-viewport "Tue 2 2/2 1 Job Wed 3 2/2 1 Job Thu 4 2/2 1 Job Fri 5 2/2 1 Job Sat 6 2/2 1 Job…" at bounding box center [360, 198] width 720 height 262
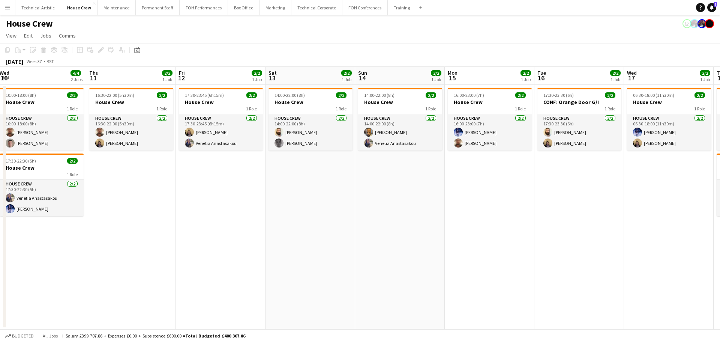
drag, startPoint x: 569, startPoint y: 207, endPoint x: 263, endPoint y: 193, distance: 305.9
click at [221, 183] on app-calendar-viewport "Sun 7 2/2 1 Job Mon 8 2/2 1 Job Tue 9 4/4 2 Jobs Wed 10 4/4 2 Jobs Thu 11 2/2 1…" at bounding box center [360, 198] width 720 height 262
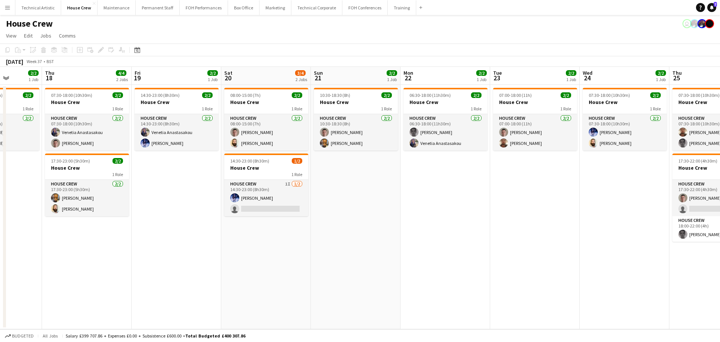
drag, startPoint x: 474, startPoint y: 199, endPoint x: 304, endPoint y: 194, distance: 169.6
click at [304, 194] on app-calendar-viewport "Mon 15 2/2 1 Job Tue 16 2/2 1 Job Wed 17 2/2 1 Job Thu 18 4/4 2 Jobs Fri 19 2/2…" at bounding box center [360, 198] width 720 height 262
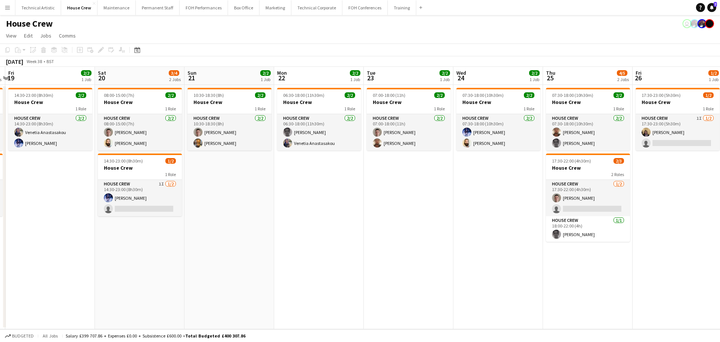
scroll to position [0, 217]
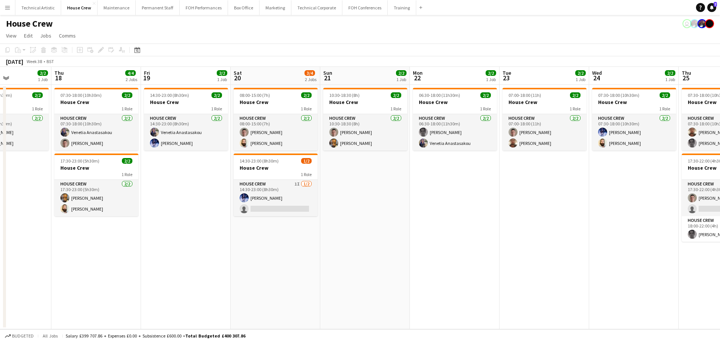
drag, startPoint x: 475, startPoint y: 225, endPoint x: 484, endPoint y: 180, distance: 45.6
click at [484, 180] on app-calendar-viewport "Mon 15 2/2 1 Job Tue 16 2/2 1 Job Wed 17 2/2 1 Job Thu 18 4/4 2 Jobs Fri 19 2/2…" at bounding box center [360, 198] width 720 height 262
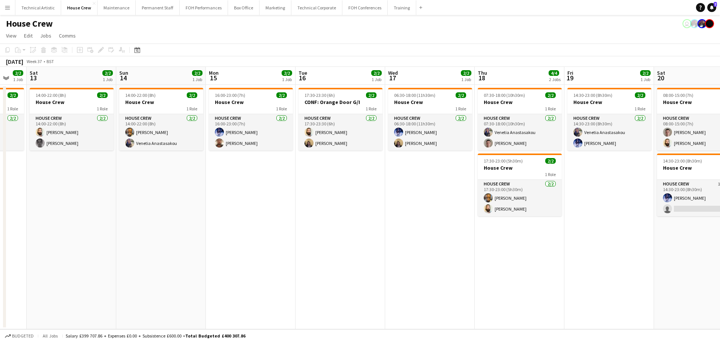
drag, startPoint x: 426, startPoint y: 154, endPoint x: 594, endPoint y: 129, distance: 169.1
click at [595, 129] on app-calendar-viewport "Thu 11 2/2 1 Job Fri 12 2/2 1 Job Sat 13 2/2 1 Job Sun 14 2/2 1 Job Mon 15 2/2 …" at bounding box center [360, 198] width 720 height 262
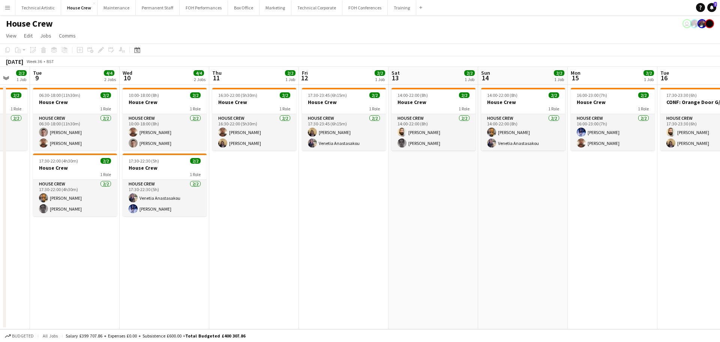
drag, startPoint x: 481, startPoint y: 145, endPoint x: 647, endPoint y: 124, distance: 167.5
click at [647, 124] on app-calendar-viewport "Sat 6 2/2 1 Job Sun 7 2/2 1 Job Mon 8 2/2 1 Job Tue 9 4/4 2 Jobs Wed 10 4/4 2 J…" at bounding box center [360, 198] width 720 height 262
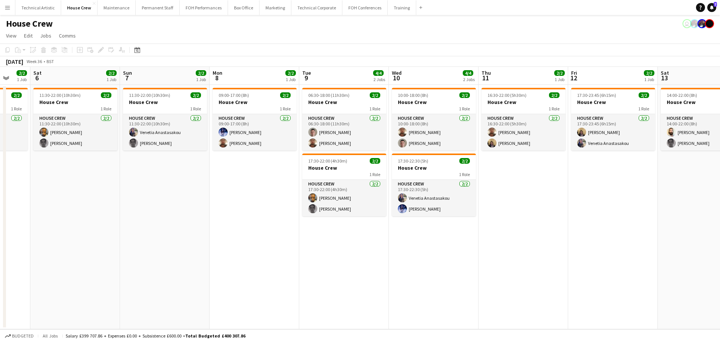
drag, startPoint x: 201, startPoint y: 200, endPoint x: 498, endPoint y: 172, distance: 298.7
click at [671, 174] on app-calendar-viewport "Thu 4 2/2 1 Job Fri 5 2/2 1 Job Sat 6 2/2 1 Job Sun 7 2/2 1 Job Mon 8 2/2 1 Job…" at bounding box center [360, 198] width 720 height 262
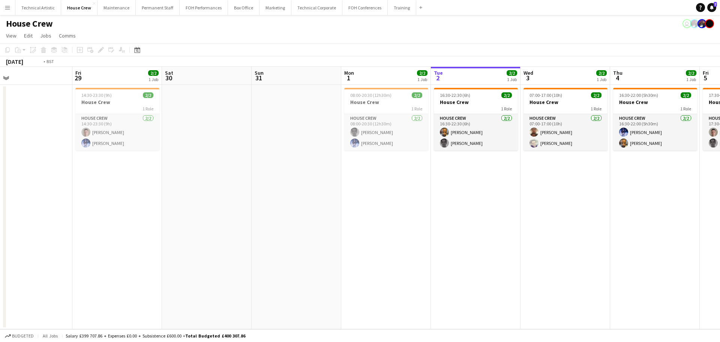
scroll to position [0, 271]
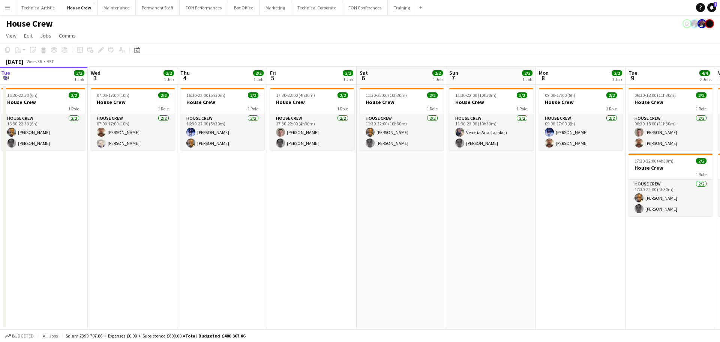
drag, startPoint x: 325, startPoint y: 172, endPoint x: 251, endPoint y: 180, distance: 73.9
click at [251, 180] on app-calendar-viewport "Sat 30 Sun 31 Mon 1 2/2 1 Job Tue 2 2/2 1 Job Wed 3 2/2 1 Job Thu 4 2/2 1 Job F…" at bounding box center [360, 198] width 720 height 262
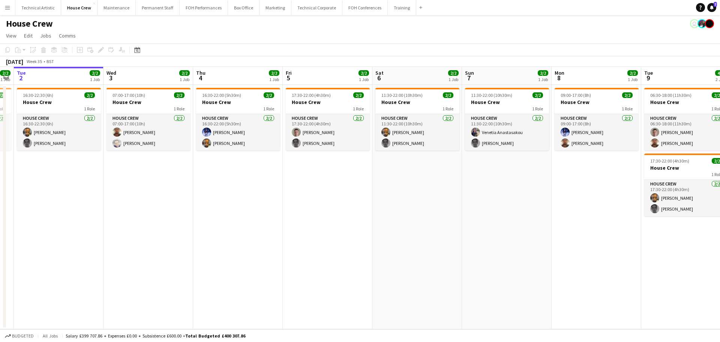
scroll to position [0, 289]
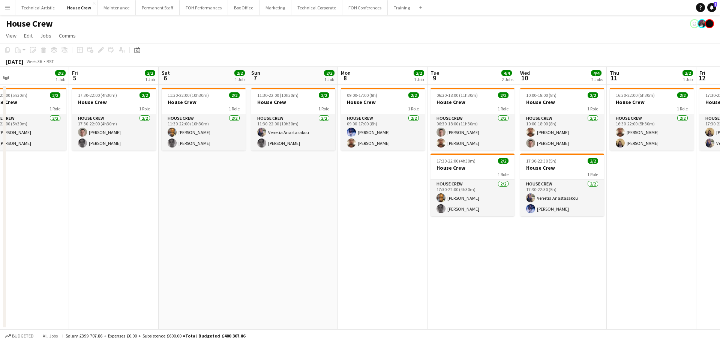
drag, startPoint x: 404, startPoint y: 190, endPoint x: 174, endPoint y: 165, distance: 231.2
click at [174, 165] on app-calendar-viewport "Mon 1 2/2 1 Job Tue 2 2/2 1 Job Wed 3 2/2 1 Job Thu 4 2/2 1 Job Fri 5 2/2 1 Job…" at bounding box center [360, 198] width 720 height 262
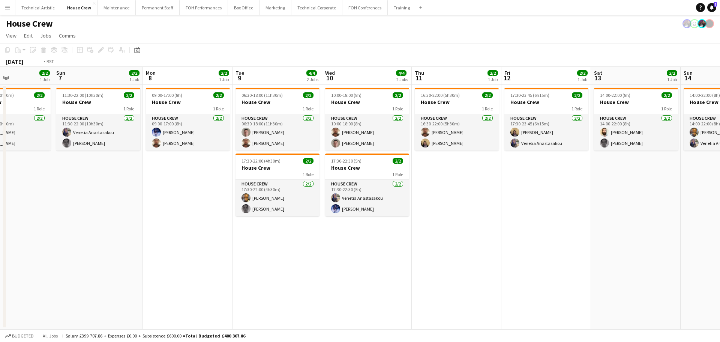
drag, startPoint x: 243, startPoint y: 188, endPoint x: 116, endPoint y: 188, distance: 127.5
click at [116, 188] on app-calendar-viewport "Wed 3 2/2 1 Job Thu 4 2/2 1 Job Fri 5 2/2 1 Job Sat 6 2/2 1 Job Sun 7 2/2 1 Job…" at bounding box center [360, 198] width 720 height 262
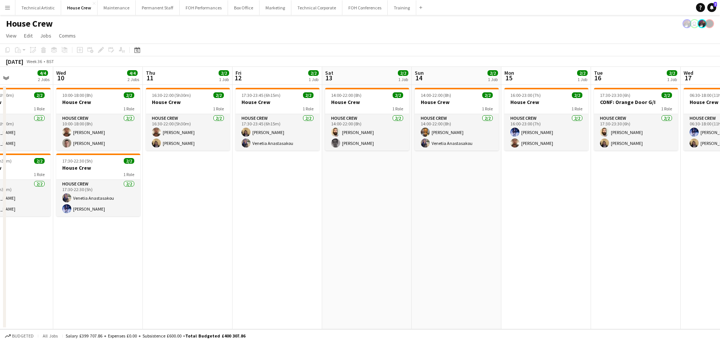
drag, startPoint x: 483, startPoint y: 187, endPoint x: 122, endPoint y: 136, distance: 365.0
click at [122, 136] on app-calendar-viewport "Sat 6 2/2 1 Job Sun 7 2/2 1 Job Mon 8 2/2 1 Job Tue 9 4/4 2 Jobs Wed 10 4/4 2 J…" at bounding box center [360, 198] width 720 height 262
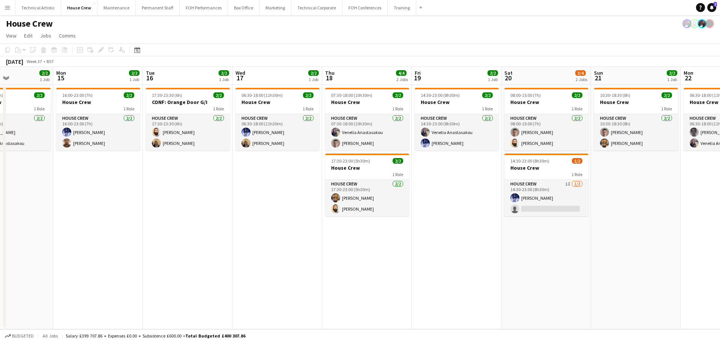
scroll to position [0, 308]
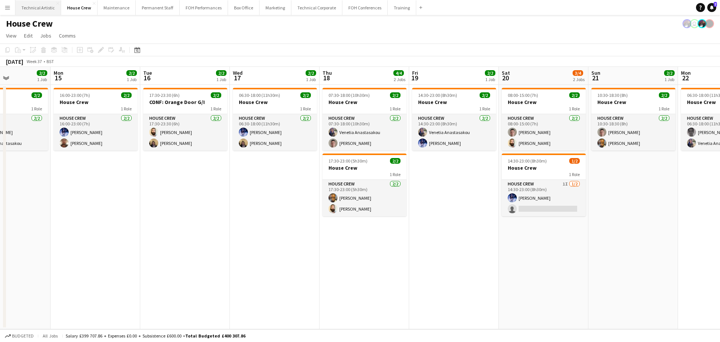
click at [44, 12] on button "Technical Artistic Close" at bounding box center [38, 7] width 46 height 15
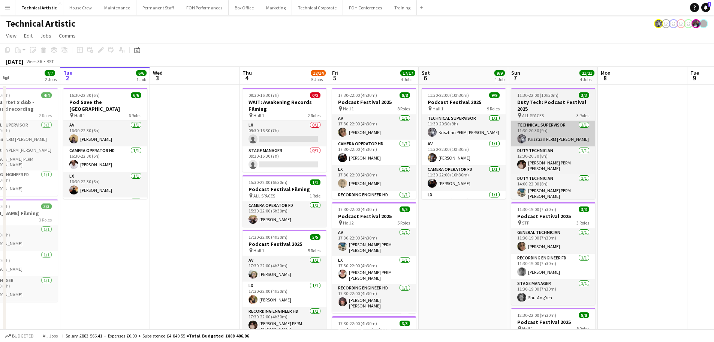
drag, startPoint x: 211, startPoint y: 135, endPoint x: 73, endPoint y: 138, distance: 137.6
click at [65, 135] on app-calendar-viewport "Sat 30 Sun 31 Mon 1 7/7 2 Jobs Tue 2 6/6 1 Job Wed 3 Thu 4 12/14 5 Jobs Fri 5 1…" at bounding box center [357, 310] width 714 height 487
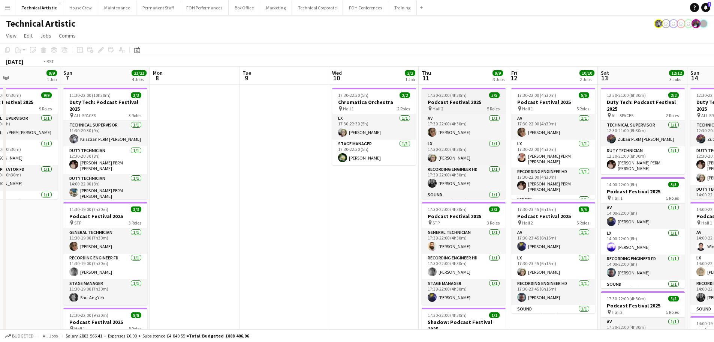
drag, startPoint x: 146, startPoint y: 140, endPoint x: 16, endPoint y: 142, distance: 130.1
click at [0, 140] on app-calendar-viewport "Thu 4 12/14 5 Jobs Fri 5 17/17 4 Jobs Sat 6 9/9 1 Job Sun 7 21/21 4 Jobs Mon 8 …" at bounding box center [357, 310] width 714 height 487
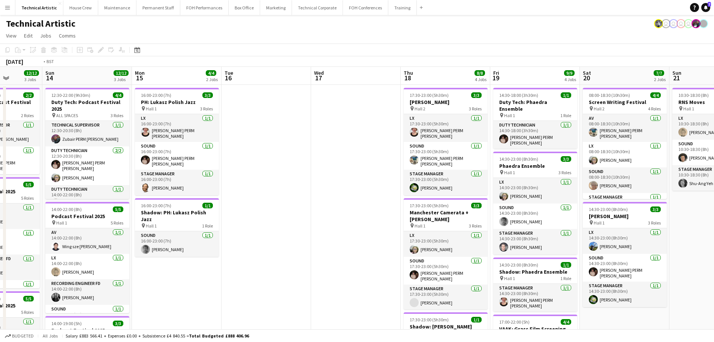
drag, startPoint x: 446, startPoint y: 191, endPoint x: 55, endPoint y: 174, distance: 390.8
click at [50, 174] on app-calendar-viewport "Tue 9 Wed 10 2/2 1 Job Thu 11 9/9 3 Jobs Fri 12 10/10 2 Jobs Sat 13 12/12 3 Job…" at bounding box center [357, 310] width 714 height 487
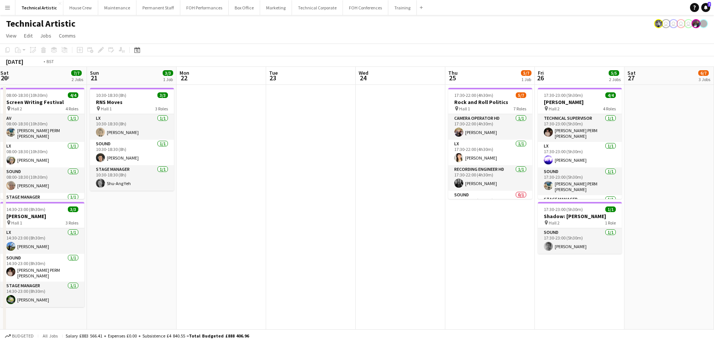
drag, startPoint x: 23, startPoint y: 171, endPoint x: 308, endPoint y: 199, distance: 286.5
click at [0, 171] on app-calendar-viewport "Thu 18 8/8 4 Jobs Fri 19 9/9 4 Jobs Sat 20 7/7 2 Jobs Sun 21 3/3 1 Job Mon 22 T…" at bounding box center [357, 310] width 714 height 487
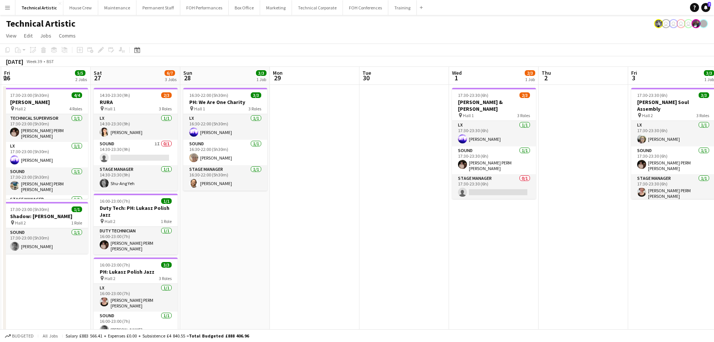
scroll to position [0, 178]
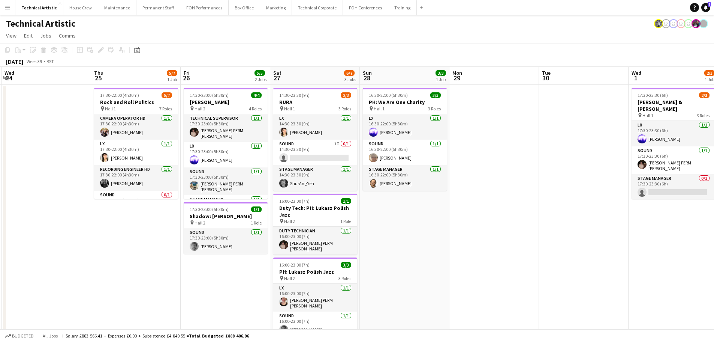
drag, startPoint x: 408, startPoint y: 198, endPoint x: 438, endPoint y: 186, distance: 32.2
click at [438, 186] on app-calendar-viewport "Mon 22 Tue 23 Wed 24 Thu 25 5/7 1 Job Fri 26 5/5 2 Jobs Sat 27 6/7 3 Jobs Sun 2…" at bounding box center [357, 310] width 714 height 487
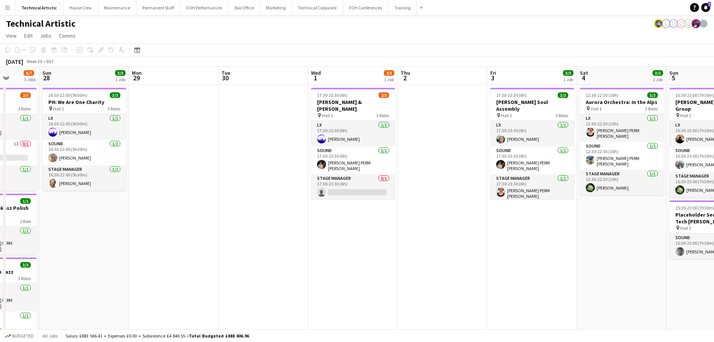
drag, startPoint x: 168, startPoint y: 172, endPoint x: 159, endPoint y: 172, distance: 8.2
click at [159, 172] on app-calendar-viewport "Thu 25 5/7 1 Job Fri 26 5/5 2 Jobs Sat 27 6/7 3 Jobs Sun 28 3/3 1 Job Mon 29 Tu…" at bounding box center [357, 310] width 714 height 487
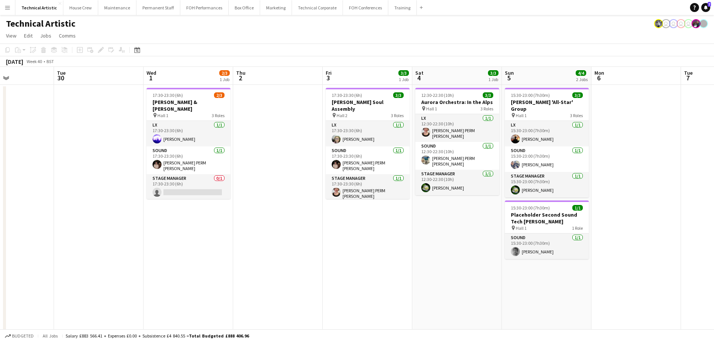
drag, startPoint x: 467, startPoint y: 232, endPoint x: 235, endPoint y: 219, distance: 232.8
click at [235, 219] on app-calendar-viewport "Sat 27 6/7 3 Jobs Sun 28 3/3 1 Job Mon 29 Tue 30 Wed 1 2/3 1 Job Thu 2 Fri 3 3/…" at bounding box center [357, 310] width 714 height 487
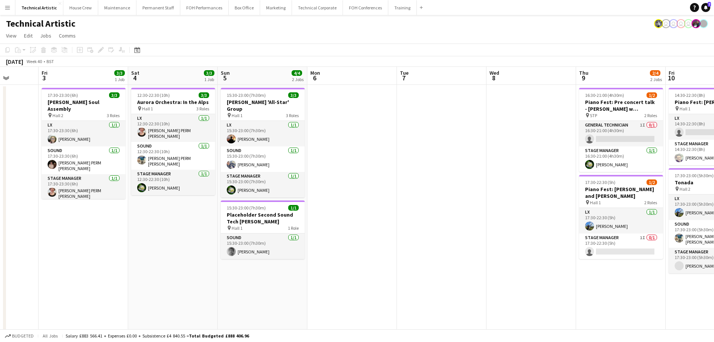
drag, startPoint x: 492, startPoint y: 255, endPoint x: 142, endPoint y: 219, distance: 352.5
click at [142, 219] on app-calendar-viewport "Tue 30 Wed 1 2/3 1 Job Thu 2 Fri 3 3/3 1 Job Sat 4 3/3 1 Job Sun 5 4/4 2 Jobs M…" at bounding box center [357, 310] width 714 height 487
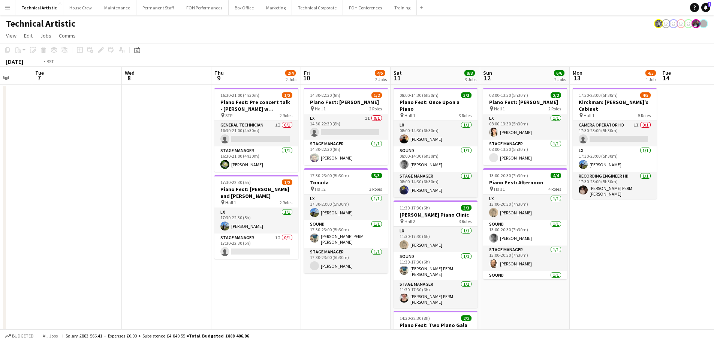
scroll to position [0, 237]
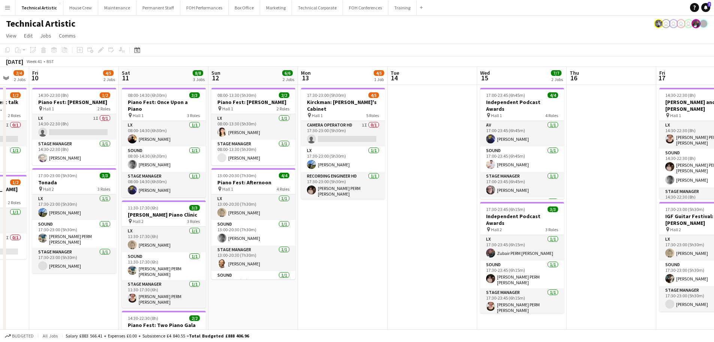
drag, startPoint x: 426, startPoint y: 213, endPoint x: 0, endPoint y: 182, distance: 426.8
click at [0, 182] on app-calendar-viewport "Tue 7 Wed 8 Thu 9 2/4 2 Jobs Fri 10 4/5 2 Jobs Sat 11 8/8 3 Jobs Sun 12 6/6 2 J…" at bounding box center [357, 310] width 714 height 487
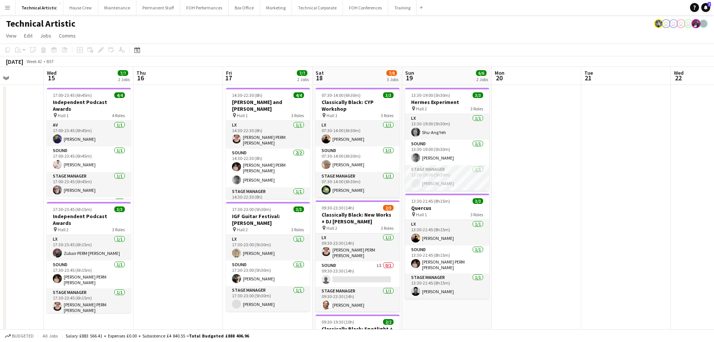
click at [60, 183] on app-calendar-viewport "Sun 12 6/6 2 Jobs Mon 13 4/5 1 Job Tue 14 Wed 15 7/7 2 Jobs Thu 16 Fri 17 7/7 2…" at bounding box center [357, 310] width 714 height 487
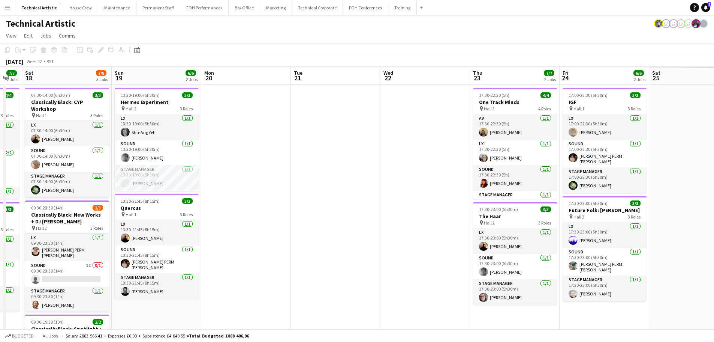
drag, startPoint x: 333, startPoint y: 192, endPoint x: 67, endPoint y: 179, distance: 265.8
click at [67, 179] on app-calendar-viewport "Wed 15 7/7 2 Jobs Thu 16 Fri 17 7/7 2 Jobs Sat 18 7/8 3 Jobs Sun 19 6/6 2 Jobs …" at bounding box center [357, 310] width 714 height 487
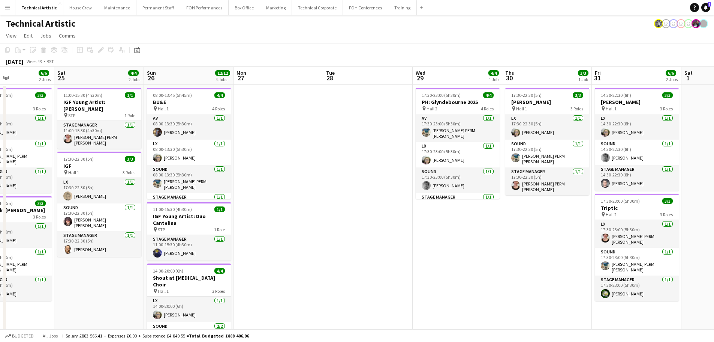
drag, startPoint x: 450, startPoint y: 195, endPoint x: 40, endPoint y: 178, distance: 409.9
click at [40, 178] on app-calendar-viewport "Wed 22 Thu 23 7/7 2 Jobs Fri 24 6/6 2 Jobs Sat 25 4/4 2 Jobs Sun 26 12/12 4 Job…" at bounding box center [357, 310] width 714 height 487
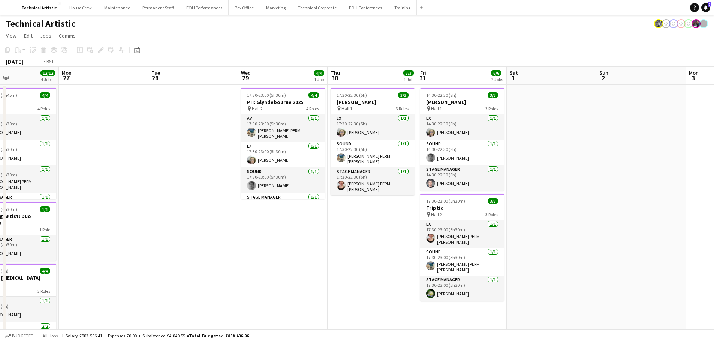
scroll to position [0, 253]
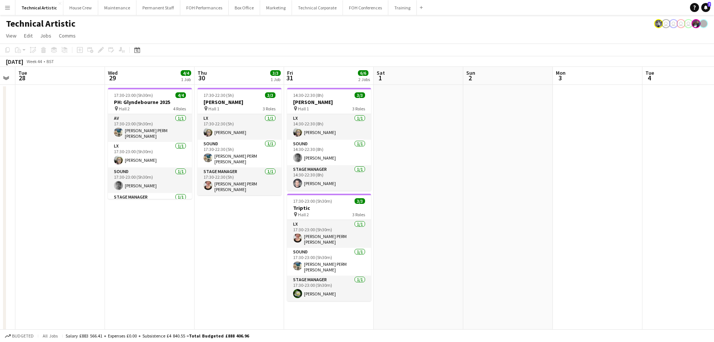
drag, startPoint x: 408, startPoint y: 201, endPoint x: 106, endPoint y: 201, distance: 301.1
click at [106, 201] on app-calendar-viewport "Sat 25 4/4 2 Jobs Sun 26 12/12 4 Jobs Mon 27 Tue 28 Wed 29 4/4 1 Job Thu 30 3/3…" at bounding box center [357, 310] width 714 height 487
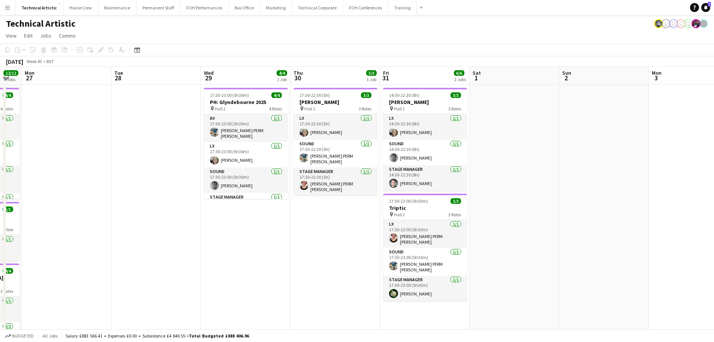
drag, startPoint x: 469, startPoint y: 221, endPoint x: 565, endPoint y: 193, distance: 99.8
click at [565, 193] on app-calendar-viewport "Sat 25 4/4 2 Jobs Sun 26 12/12 4 Jobs Mon 27 Tue 28 Wed 29 4/4 1 Job Thu 30 3/3…" at bounding box center [357, 310] width 714 height 487
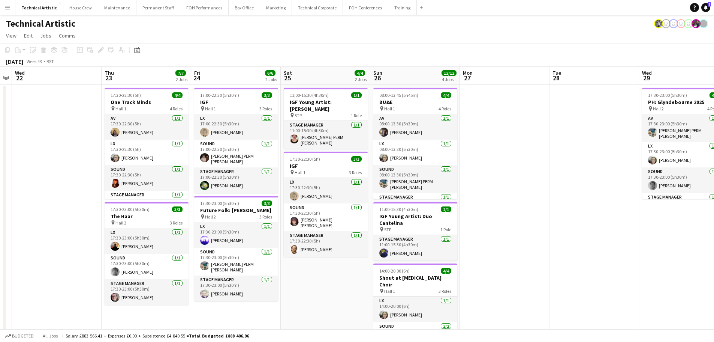
drag, startPoint x: 152, startPoint y: 192, endPoint x: 537, endPoint y: 192, distance: 385.1
click at [537, 192] on app-calendar-viewport "Mon 20 Tue 21 Wed 22 Thu 23 7/7 2 Jobs Fri 24 6/6 2 Jobs Sat 25 4/4 2 Jobs Sun …" at bounding box center [357, 310] width 714 height 487
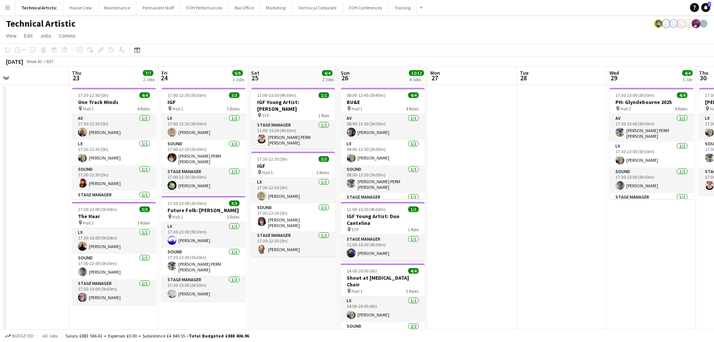
click at [644, 194] on app-calendar-viewport "Mon 20 Tue 21 Wed 22 Thu 23 7/7 2 Jobs Fri 24 6/6 2 Jobs Sat 25 4/4 2 Jobs Sun …" at bounding box center [357, 310] width 714 height 487
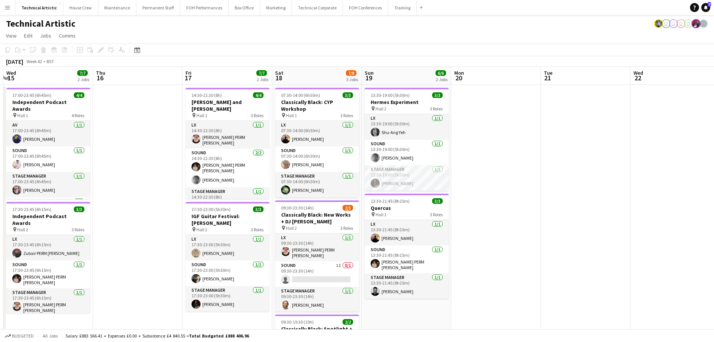
drag, startPoint x: 237, startPoint y: 195, endPoint x: 624, endPoint y: 196, distance: 386.2
click at [649, 196] on app-calendar-viewport "Mon 13 4/5 1 Job Tue 14 Wed 15 7/7 2 Jobs Thu 16 Fri 17 7/7 2 Jobs Sat 18 7/8 3…" at bounding box center [357, 310] width 714 height 487
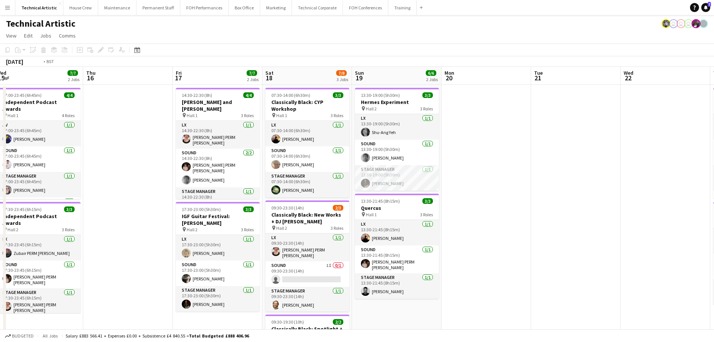
drag, startPoint x: 385, startPoint y: 219, endPoint x: 720, endPoint y: 166, distance: 338.7
click at [714, 166] on html "Menu Boards Boards Boards All jobs Status Workforce Workforce My Workforce Recr…" at bounding box center [357, 283] width 714 height 567
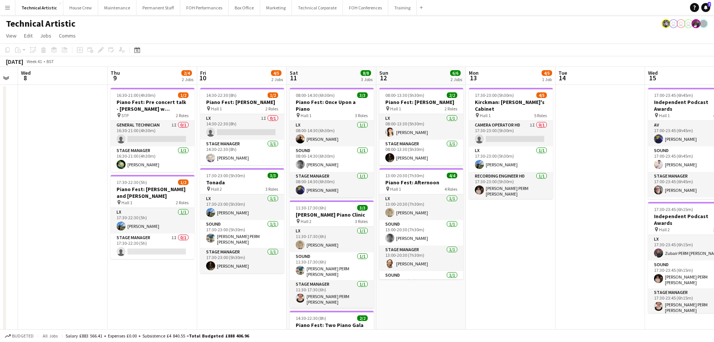
drag, startPoint x: 289, startPoint y: 200, endPoint x: 673, endPoint y: 171, distance: 384.4
click at [673, 171] on app-calendar-viewport "Sun 5 4/4 2 Jobs Mon 6 Tue 7 Wed 8 Thu 9 2/4 2 Jobs Fri 10 4/5 2 Jobs Sat 11 8/…" at bounding box center [357, 310] width 714 height 487
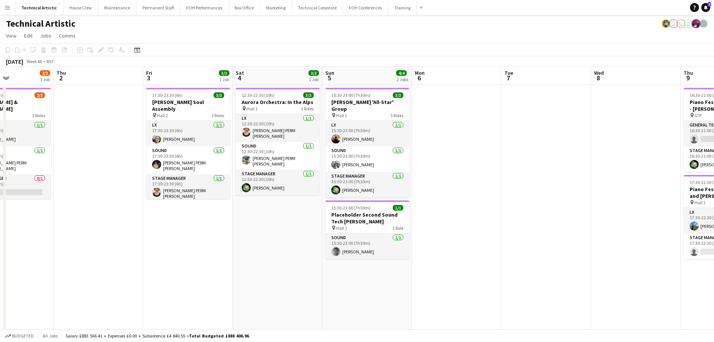
drag, startPoint x: 121, startPoint y: 156, endPoint x: 694, endPoint y: 166, distance: 573.1
click at [694, 166] on app-calendar-viewport "Mon 29 Tue 30 Wed 1 2/3 1 Job Thu 2 Fri 3 3/3 1 Job Sat 4 3/3 1 Job Sun 5 4/4 2…" at bounding box center [357, 310] width 714 height 487
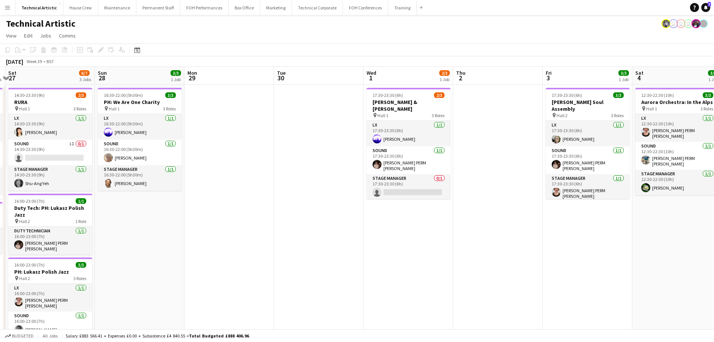
scroll to position [0, 234]
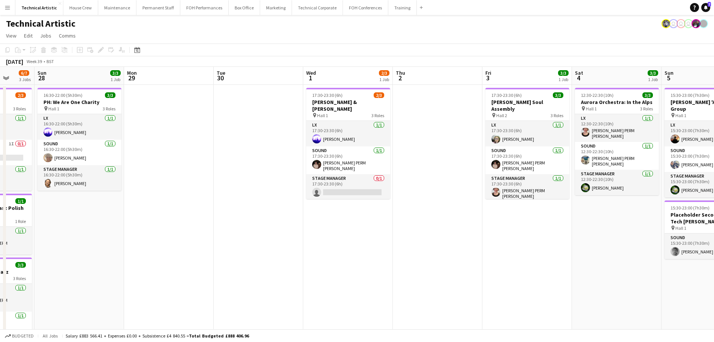
drag, startPoint x: 421, startPoint y: 194, endPoint x: 660, endPoint y: 184, distance: 239.4
click at [660, 184] on app-calendar-viewport "Thu 25 5/7 1 Job Fri 26 5/5 2 Jobs Sat 27 6/7 3 Jobs Sun 28 3/3 1 Job Mon 29 Tu…" at bounding box center [357, 310] width 714 height 487
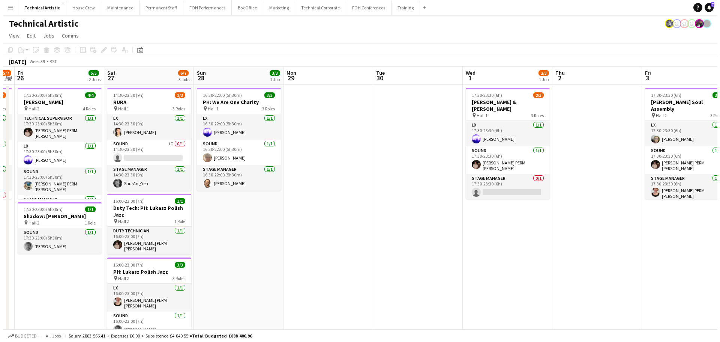
scroll to position [0, 277]
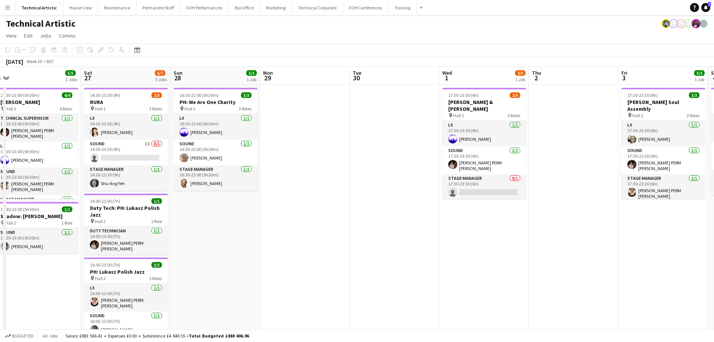
drag, startPoint x: 541, startPoint y: 195, endPoint x: 409, endPoint y: 189, distance: 132.9
click at [409, 189] on app-calendar-viewport "Tue 23 Wed 24 Thu 25 5/7 1 Job Fri 26 5/5 2 Jobs Sat 27 6/7 3 Jobs Sun 28 3/3 1…" at bounding box center [357, 310] width 714 height 487
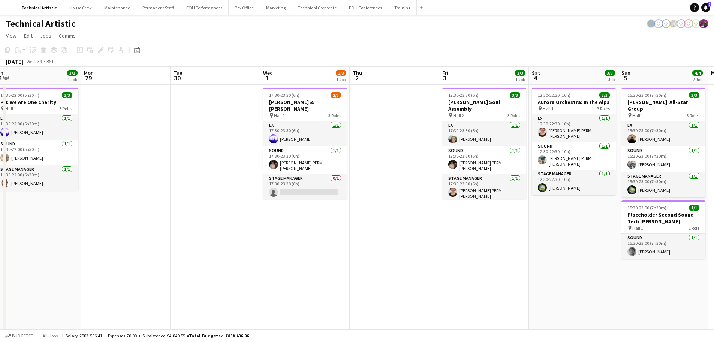
click at [265, 32] on app-page-menu "View Day view expanded Day view collapsed Month view Date picker Jump to today …" at bounding box center [357, 36] width 714 height 14
click at [305, 12] on button "Technical Corporate Close" at bounding box center [317, 7] width 51 height 15
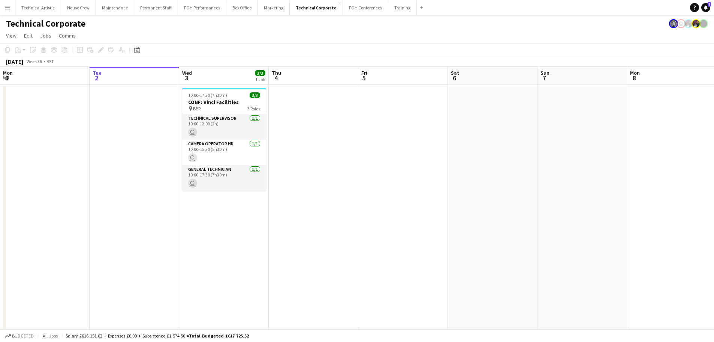
drag, startPoint x: 579, startPoint y: 228, endPoint x: 105, endPoint y: 214, distance: 474.2
click at [105, 214] on app-calendar-viewport "Sat 30 1/1 1 Job Sun 31 Mon 1 Tue 2 Wed 3 3/3 1 Job Thu 4 Fri 5 Sat 6 Sun 7 Mon…" at bounding box center [357, 259] width 714 height 385
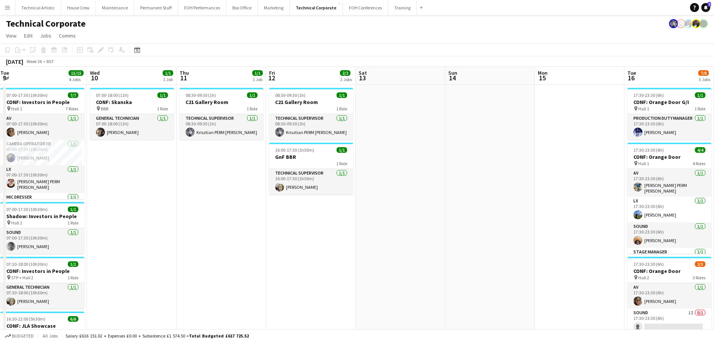
drag, startPoint x: 376, startPoint y: 207, endPoint x: 250, endPoint y: 209, distance: 125.3
click at [0, 209] on app-calendar-viewport "Thu 4 Fri 5 Sat 6 Sun 7 Mon 8 Tue 9 15/15 4 Jobs Wed 10 1/1 1 Job Thu 11 1/1 1 …" at bounding box center [357, 259] width 714 height 385
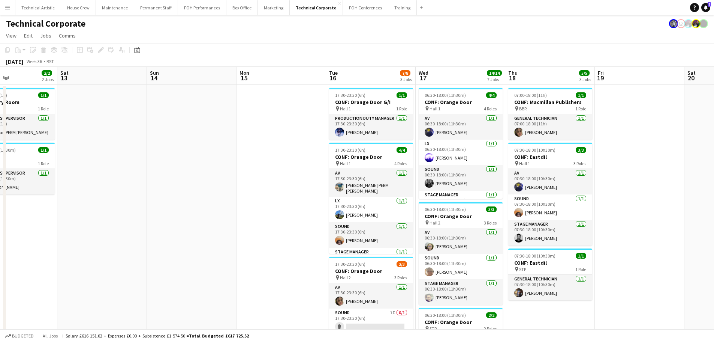
drag, startPoint x: 388, startPoint y: 192, endPoint x: 52, endPoint y: 200, distance: 336.1
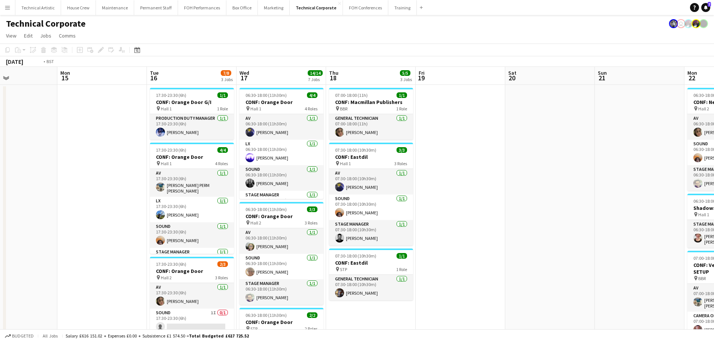
drag, startPoint x: 160, startPoint y: 171, endPoint x: 14, endPoint y: 184, distance: 147.2
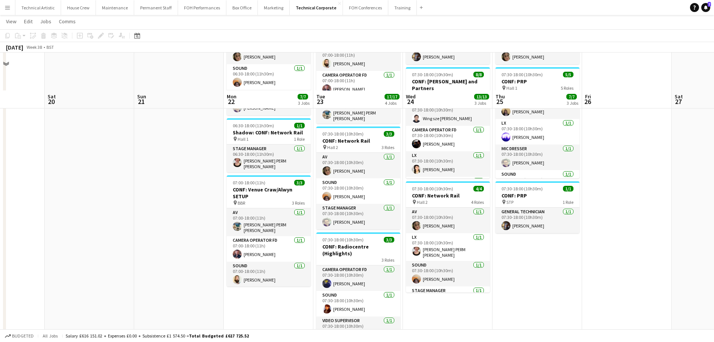
scroll to position [112, 0]
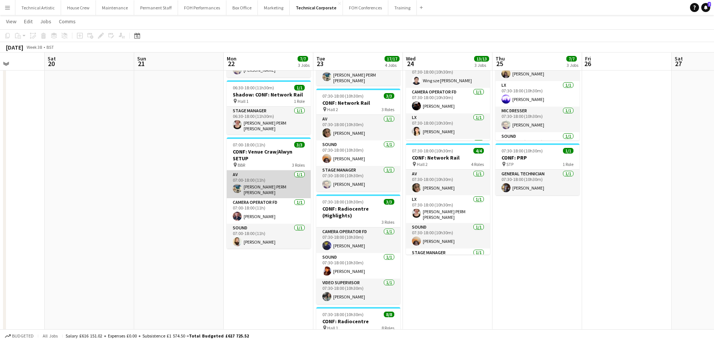
click at [251, 184] on app-card-role "AV 1/1 07:00-18:00 (11h) Thomas PERM Alston" at bounding box center [269, 184] width 84 height 28
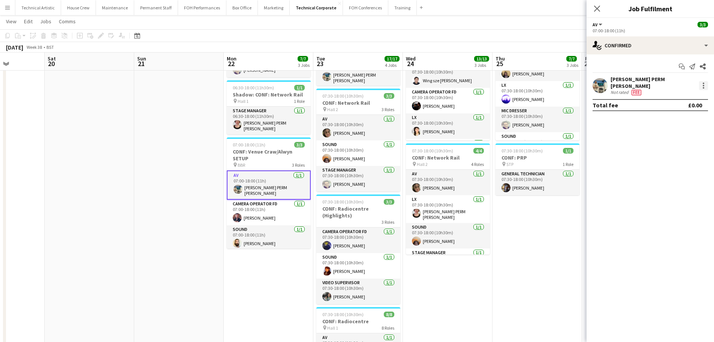
click at [702, 82] on div at bounding box center [703, 85] width 9 height 9
click at [673, 119] on button "Switch crew" at bounding box center [679, 115] width 58 height 18
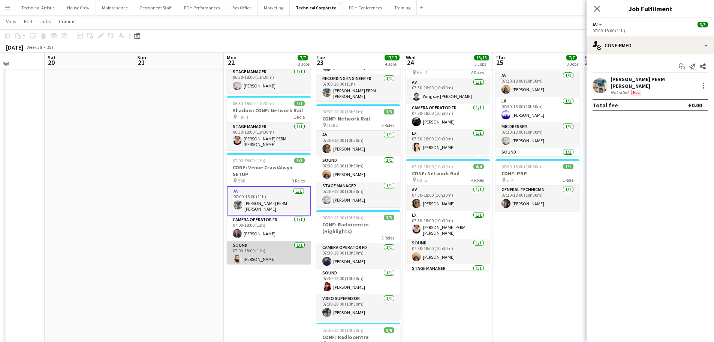
click at [246, 254] on app-card-role "Sound 1/1 07:00-18:00 (11h) Justin Gartry" at bounding box center [269, 253] width 84 height 25
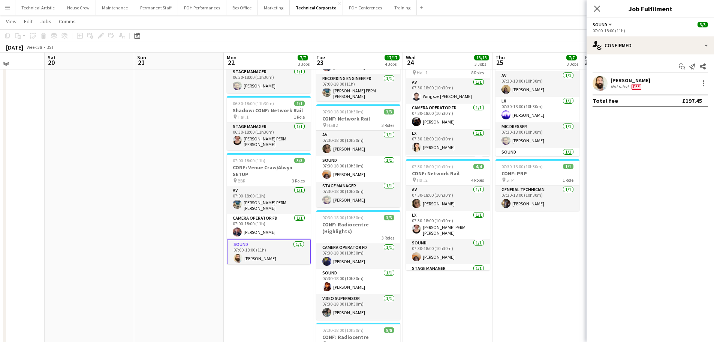
click at [516, 29] on app-page-menu "View Day view expanded Day view collapsed Month view Date picker Jump to today …" at bounding box center [357, 22] width 714 height 14
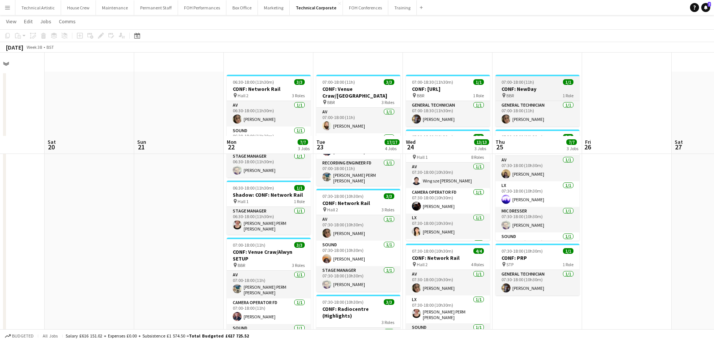
scroll to position [0, 0]
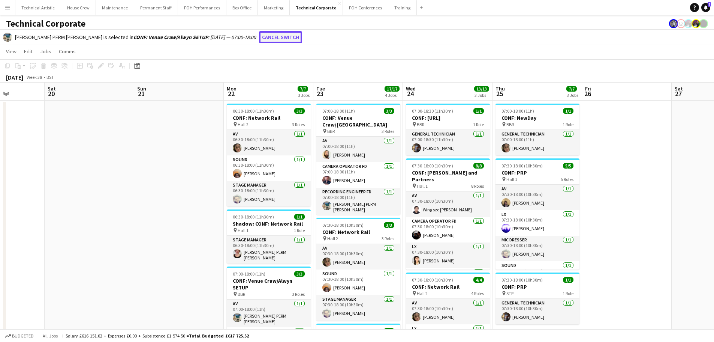
click at [259, 39] on button "Cancel switch" at bounding box center [280, 37] width 43 height 12
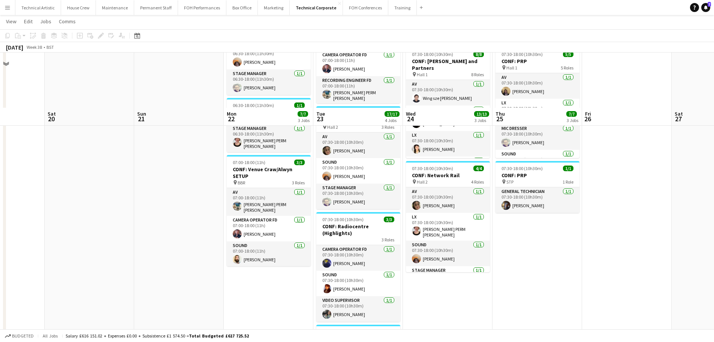
scroll to position [150, 0]
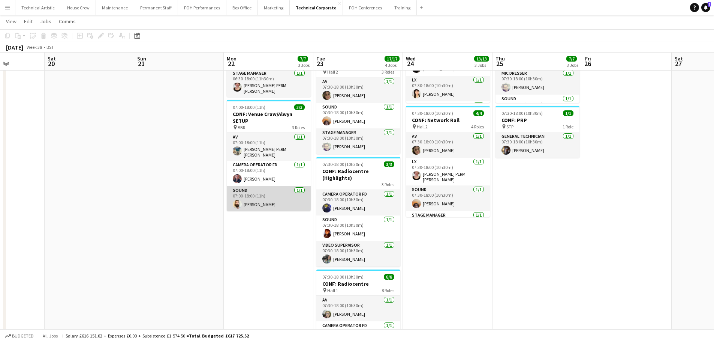
click at [244, 199] on app-card-role "Sound 1/1 07:00-18:00 (11h) Justin Gartry" at bounding box center [269, 198] width 84 height 25
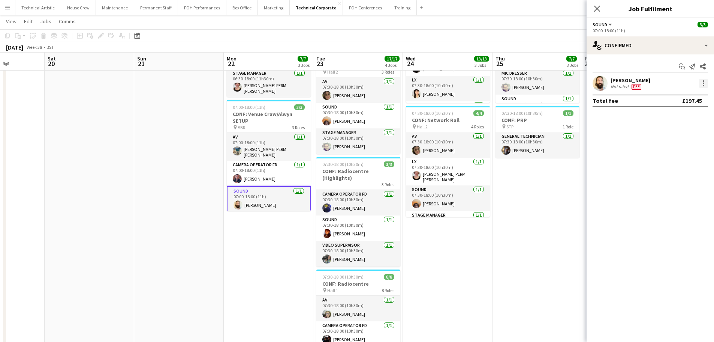
click at [701, 83] on div at bounding box center [703, 83] width 9 height 9
click at [681, 116] on span "Switch crew" at bounding box center [672, 115] width 32 height 6
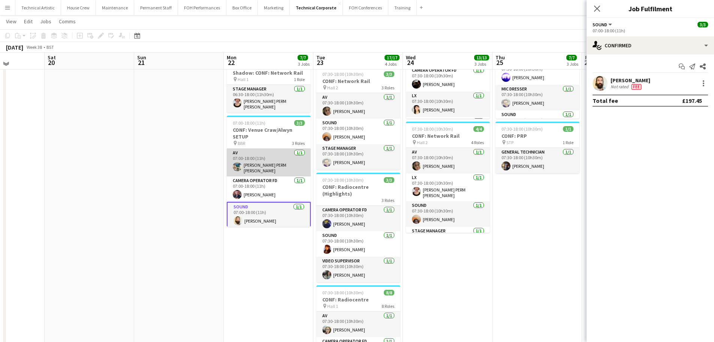
click at [252, 162] on app-card-role "AV 1/1 07:00-18:00 (11h) Thomas PERM Alston" at bounding box center [269, 162] width 84 height 28
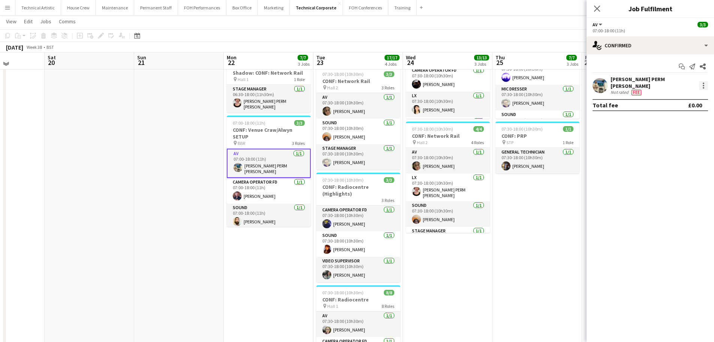
click at [703, 87] on div at bounding box center [703, 87] width 1 height 1
click at [679, 118] on span "Switch with" at bounding box center [679, 115] width 46 height 7
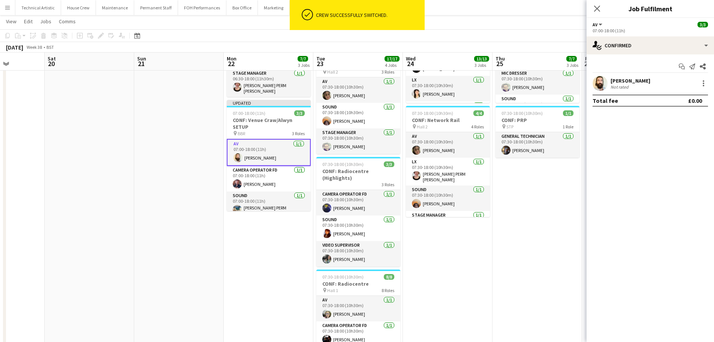
click at [501, 22] on app-page-menu "View Day view expanded Day view collapsed Month view Date picker Jump to today …" at bounding box center [357, 22] width 714 height 14
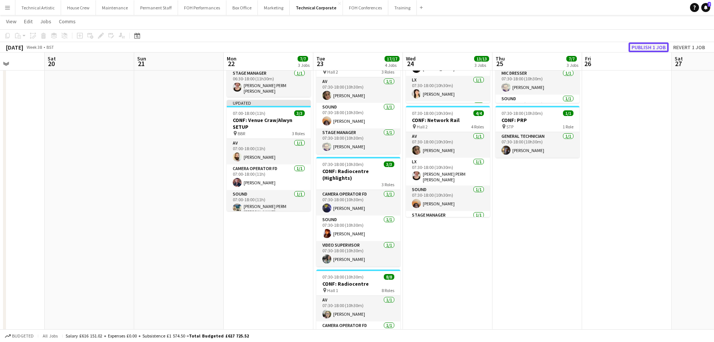
click at [643, 47] on button "Publish 1 job" at bounding box center [649, 47] width 40 height 10
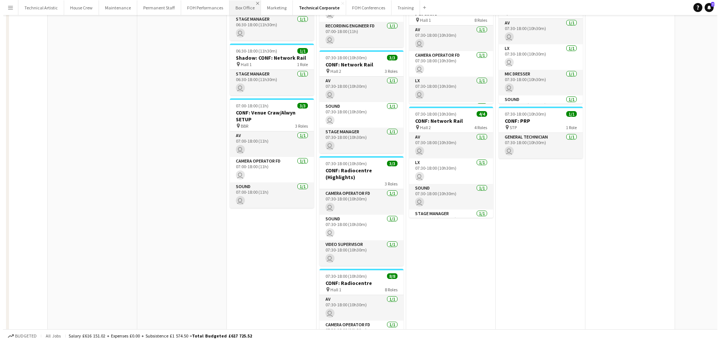
scroll to position [0, 0]
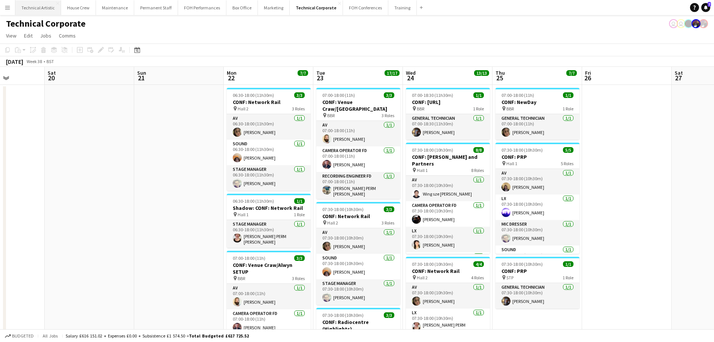
click at [36, 11] on button "Technical Artistic Close" at bounding box center [38, 7] width 46 height 15
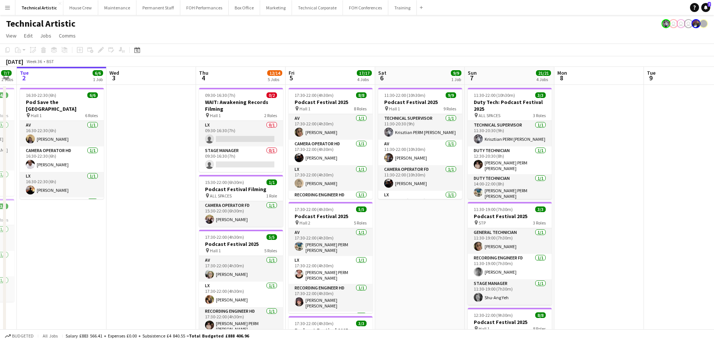
drag, startPoint x: 484, startPoint y: 203, endPoint x: 322, endPoint y: 187, distance: 163.1
click at [322, 187] on app-calendar-viewport "Sat 30 Sun 31 Mon 1 7/7 2 Jobs Tue 2 6/6 1 Job Wed 3 Thu 4 12/14 5 Jobs Fri 5 1…" at bounding box center [357, 310] width 714 height 487
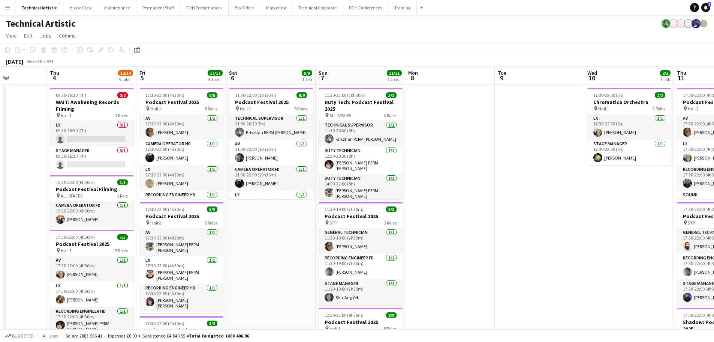
scroll to position [0, 234]
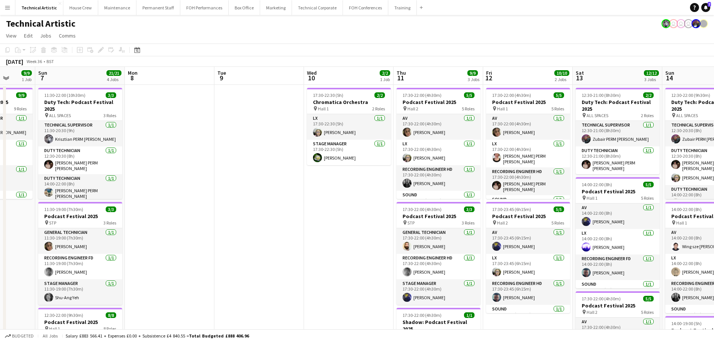
drag, startPoint x: 505, startPoint y: 214, endPoint x: 253, endPoint y: 180, distance: 253.9
click at [253, 180] on app-calendar-viewport "Thu 4 12/14 5 Jobs Fri 5 17/17 4 Jobs Sat 6 9/9 1 Job Sun 7 21/21 4 Jobs Mon 8 …" at bounding box center [357, 310] width 714 height 487
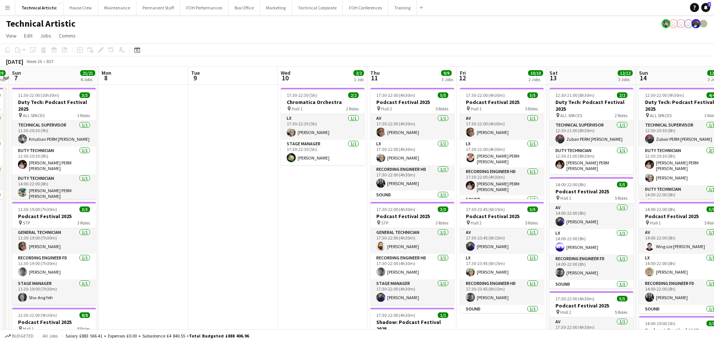
drag, startPoint x: 312, startPoint y: 178, endPoint x: 286, endPoint y: 179, distance: 26.3
click at [286, 179] on app-calendar-viewport "Thu 4 12/14 5 Jobs Fri 5 17/17 4 Jobs Sat 6 9/9 1 Job Sun 7 21/21 4 Jobs Mon 8 …" at bounding box center [357, 310] width 714 height 487
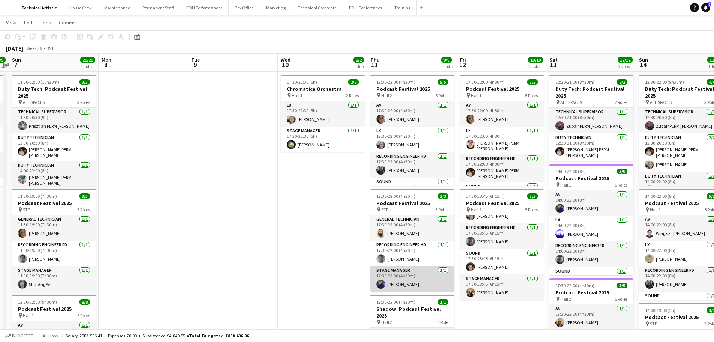
scroll to position [0, 0]
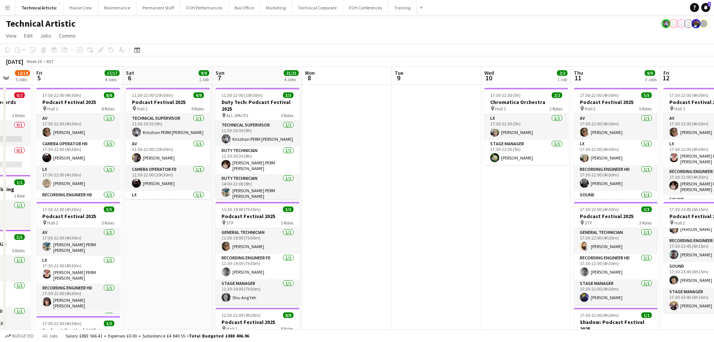
drag, startPoint x: 524, startPoint y: 233, endPoint x: 567, endPoint y: 231, distance: 42.8
click at [567, 231] on app-calendar-viewport "Tue 2 6/6 1 Job Wed 3 Thu 4 12/14 5 Jobs Fri 5 17/17 4 Jobs Sat 6 9/9 1 Job Sun…" at bounding box center [357, 310] width 714 height 487
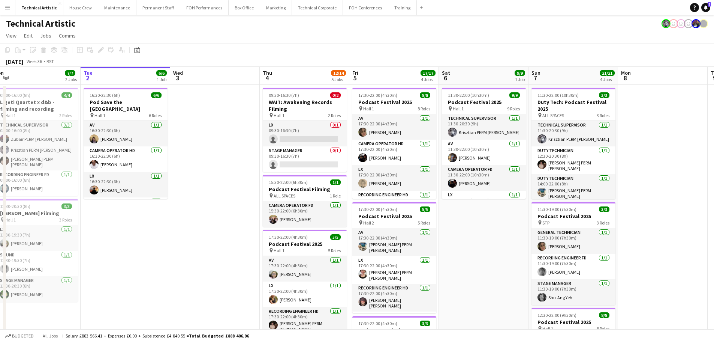
scroll to position [0, 183]
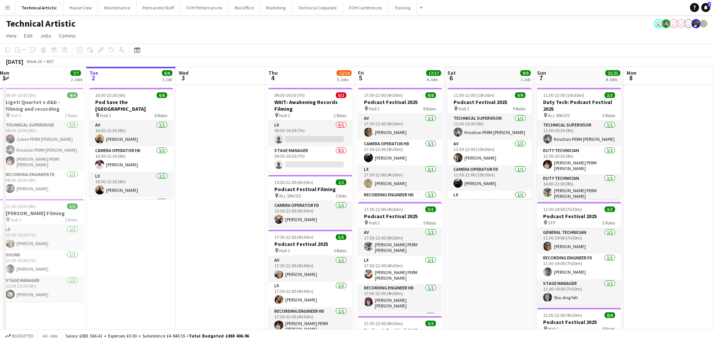
drag, startPoint x: 199, startPoint y: 229, endPoint x: 431, endPoint y: 226, distance: 232.1
click at [431, 226] on app-calendar-viewport "Sat 30 Sun 31 Mon 1 7/7 2 Jobs Tue 2 6/6 1 Job Wed 3 Thu 4 12/14 5 Jobs Fri 5 1…" at bounding box center [357, 310] width 714 height 487
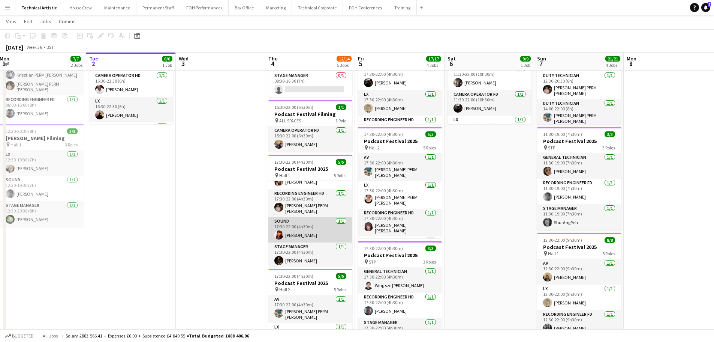
scroll to position [0, 0]
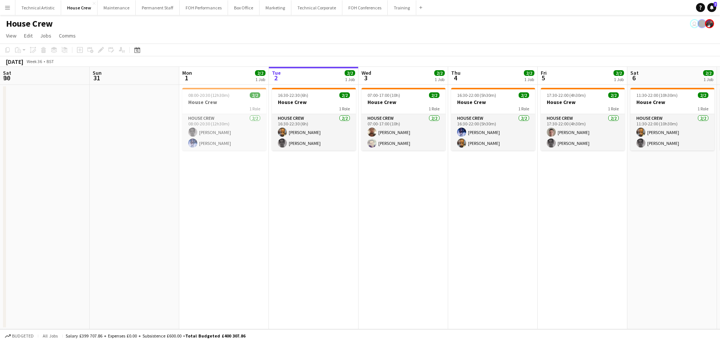
scroll to position [0, 271]
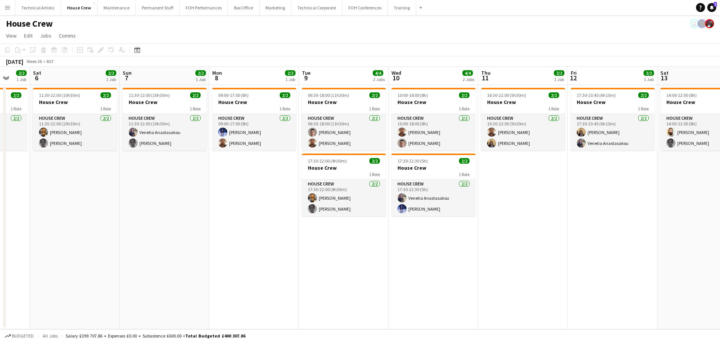
drag, startPoint x: 184, startPoint y: 157, endPoint x: 170, endPoint y: 157, distance: 14.6
click at [170, 157] on app-calendar-viewport "Wed 3 2/2 1 Job Thu 4 2/2 1 Job Fri 5 2/2 1 Job Sat 6 2/2 1 Job Sun 7 2/2 1 Job…" at bounding box center [360, 198] width 720 height 262
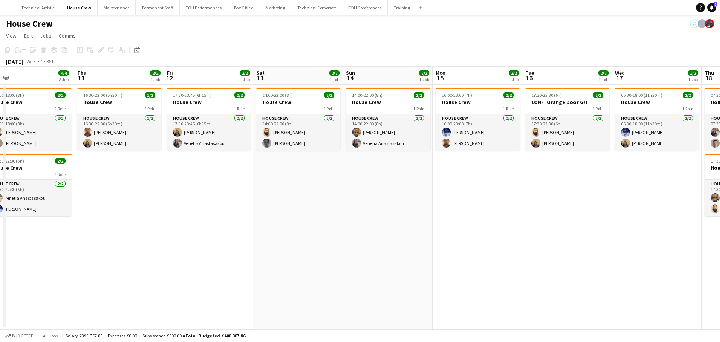
scroll to position [0, 286]
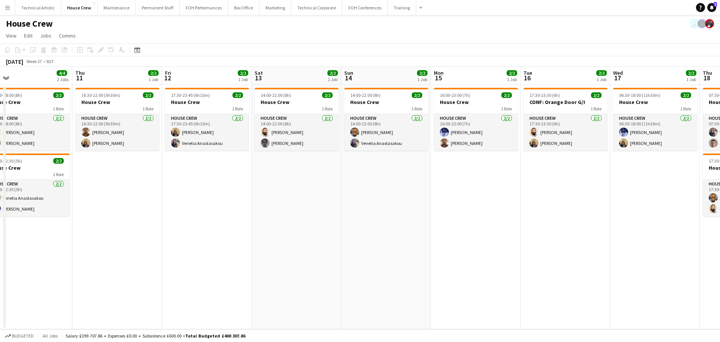
drag, startPoint x: 212, startPoint y: 165, endPoint x: 137, endPoint y: 165, distance: 74.6
click at [137, 165] on app-calendar-viewport "Sun 7 2/2 1 Job Mon 8 2/2 1 Job Tue 9 4/4 2 Jobs Wed 10 4/4 2 Jobs Thu 11 2/2 1…" at bounding box center [360, 198] width 720 height 262
click at [6, 7] on app-icon "Menu" at bounding box center [7, 7] width 6 height 6
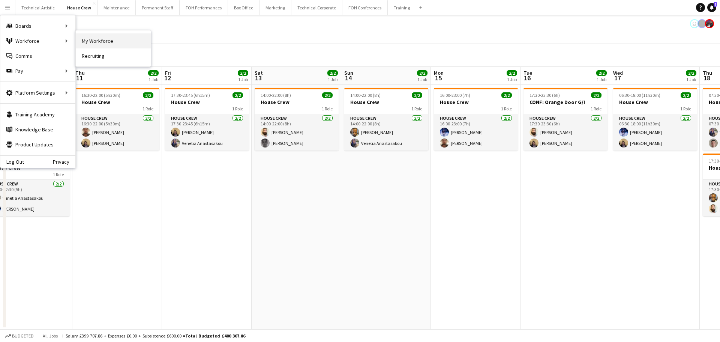
click at [88, 40] on link "My Workforce" at bounding box center [113, 40] width 75 height 15
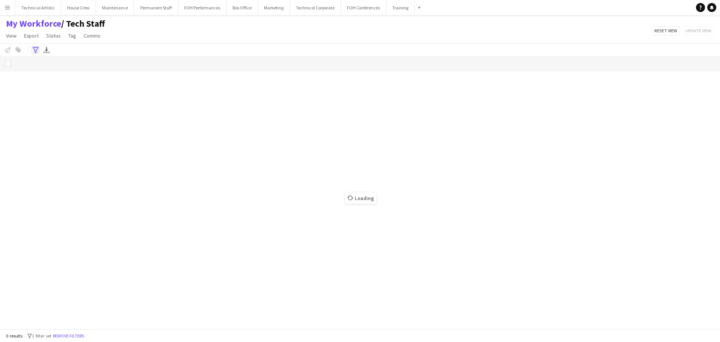
click at [33, 54] on div "Advanced filters" at bounding box center [35, 49] width 9 height 9
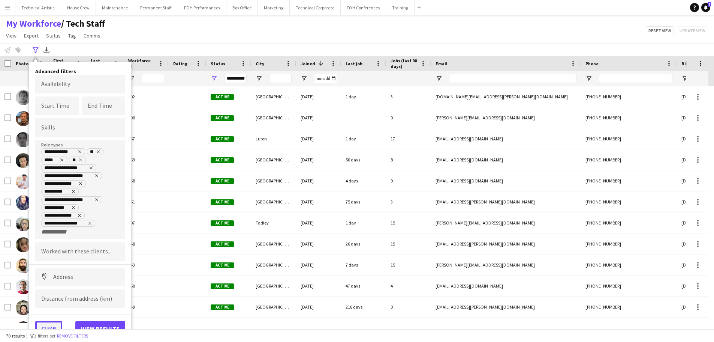
click at [49, 325] on button "Clear" at bounding box center [48, 328] width 27 height 15
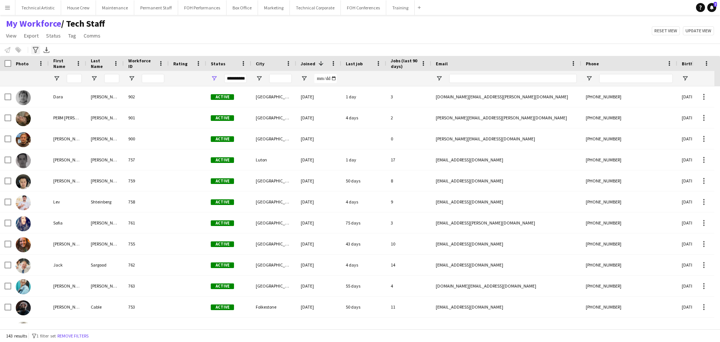
click at [34, 49] on icon "Advanced filters" at bounding box center [36, 50] width 6 height 6
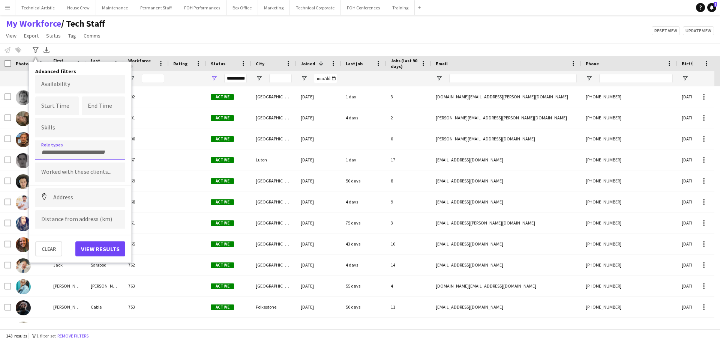
click at [68, 146] on div at bounding box center [80, 149] width 90 height 19
type input "**"
click at [60, 166] on div "LX" at bounding box center [80, 171] width 90 height 18
click at [104, 245] on button "View results" at bounding box center [100, 248] width 50 height 15
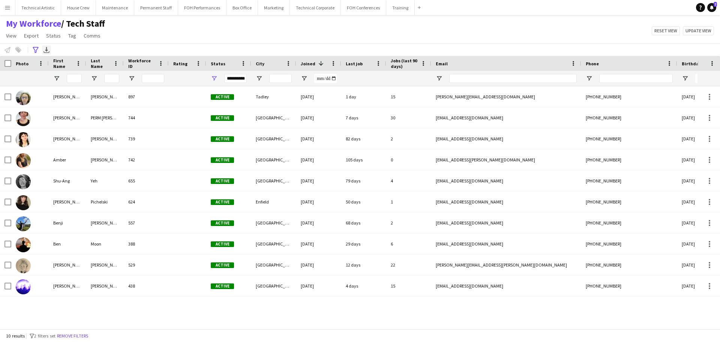
click at [48, 47] on icon "Export XLSX" at bounding box center [46, 50] width 6 height 6
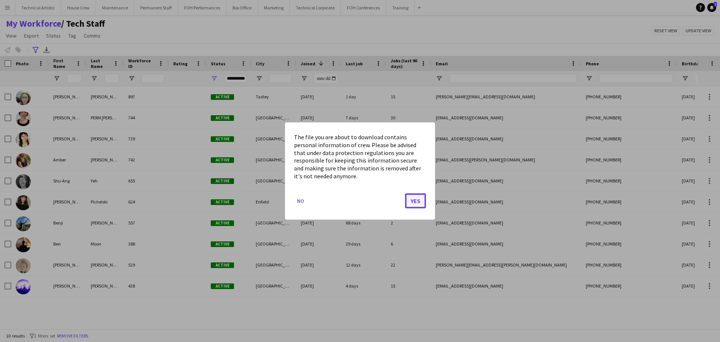
click at [413, 204] on button "Yes" at bounding box center [415, 200] width 21 height 15
